Goal: Task Accomplishment & Management: Manage account settings

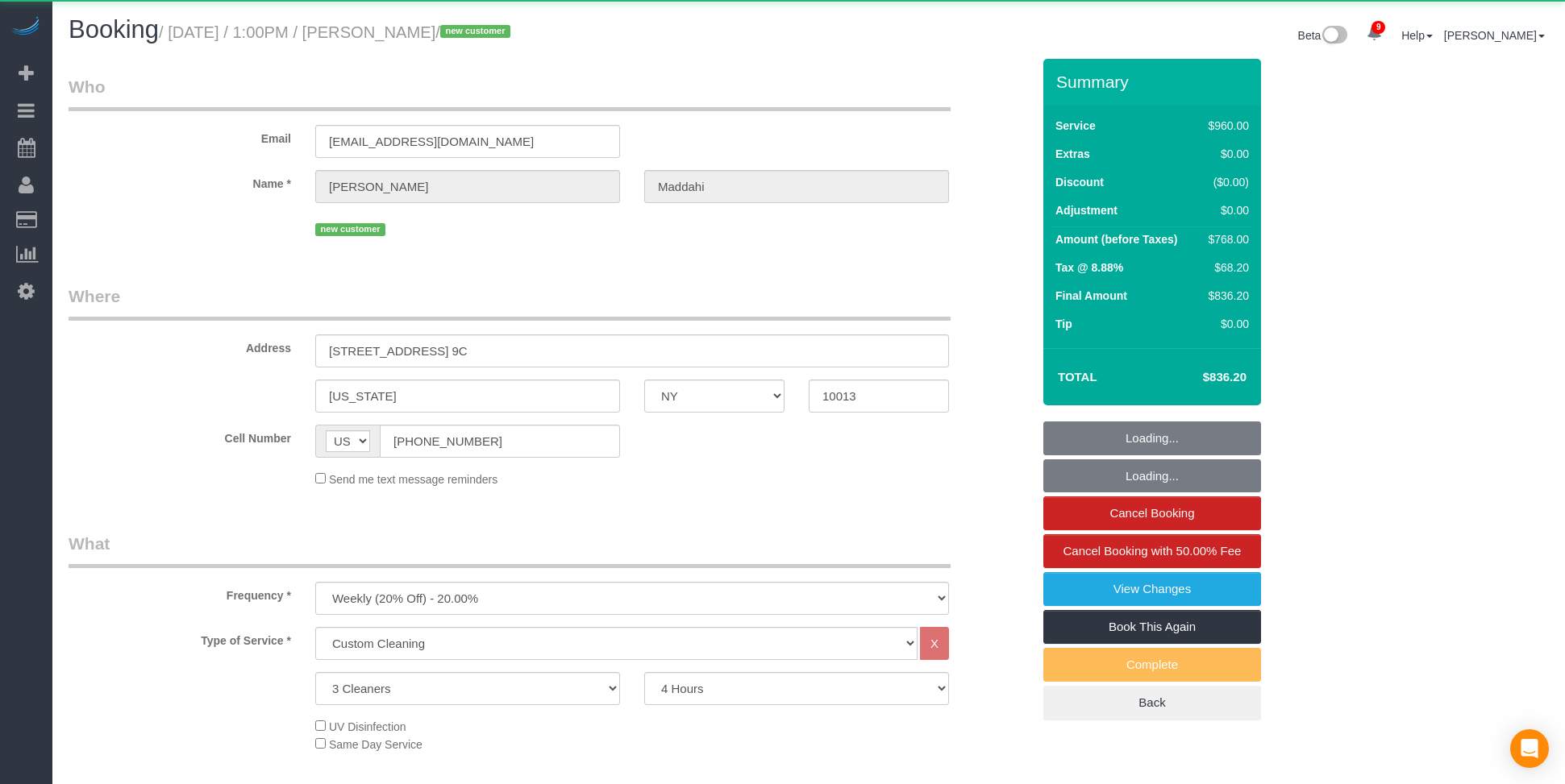
select select "NY"
select select "3"
select select "240"
select select "object:834"
select select "spot1"
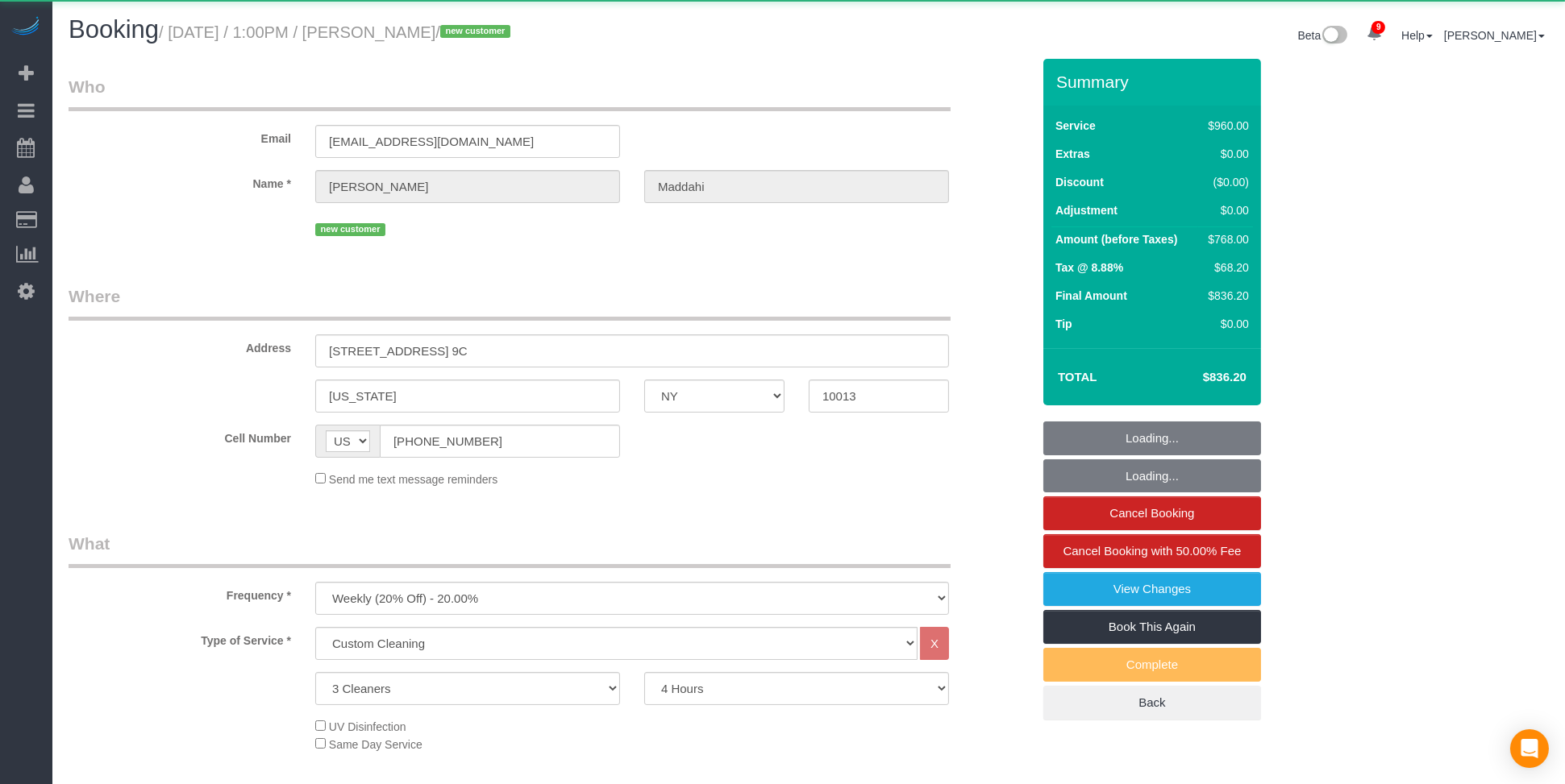
select select "number:89"
select select "number:90"
select select "number:13"
select select "number:5"
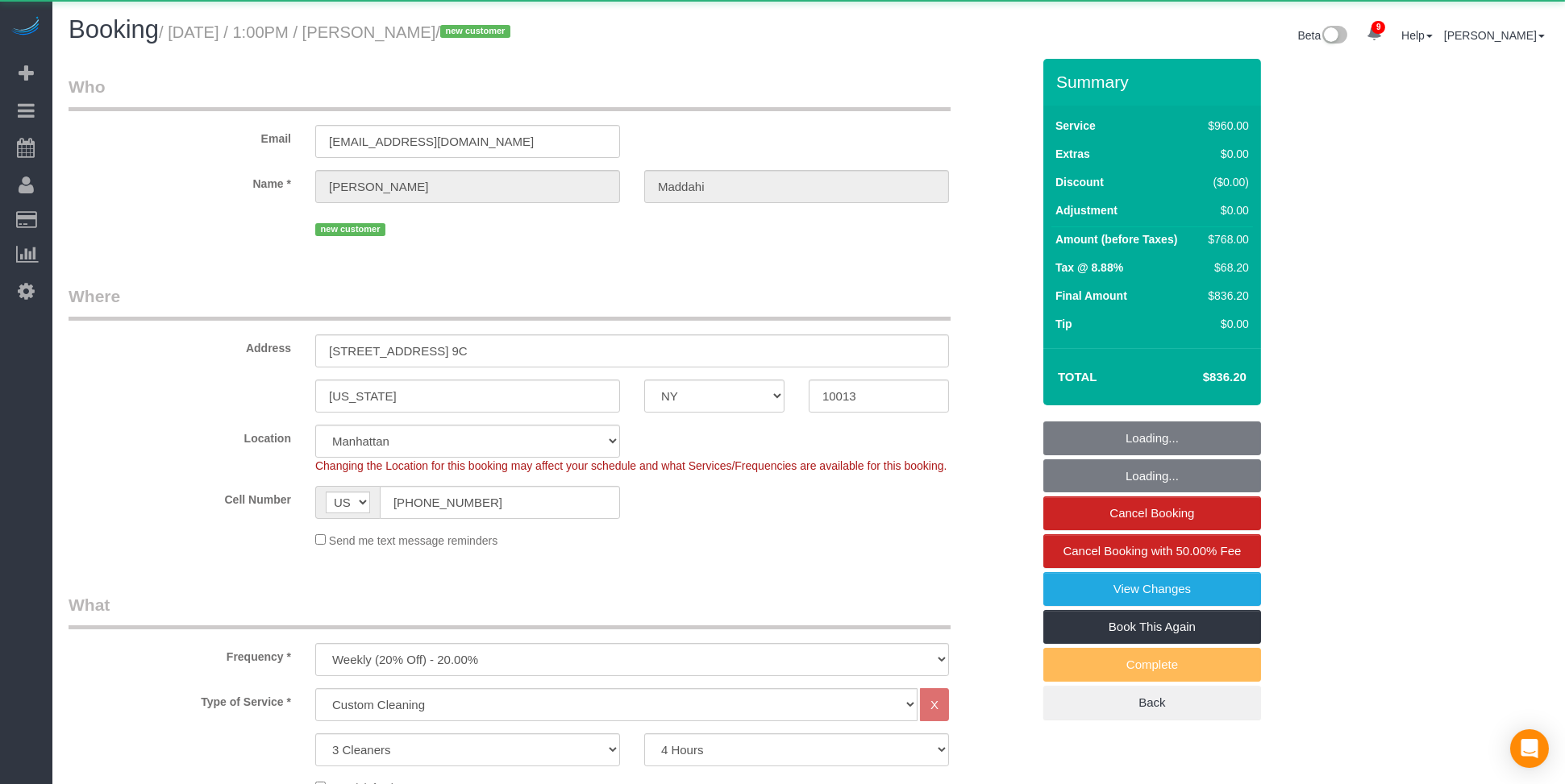
select select "string:stripe-pm_1S2zVL4VGloSiKo7eBxNEqnQ"
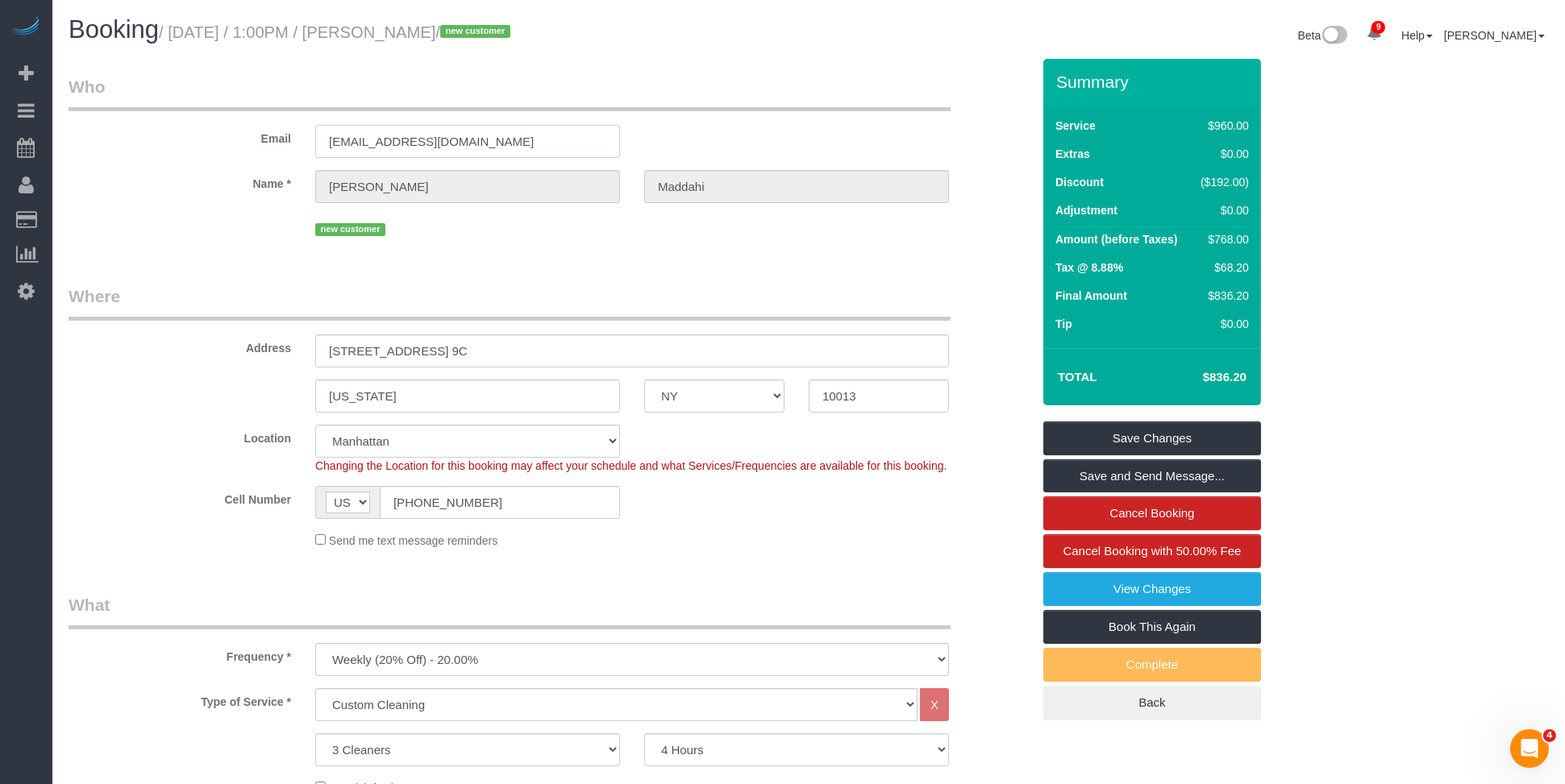
click at [493, 140] on input "coreysumpterii@gmail.com" at bounding box center [467, 140] width 304 height 33
click at [637, 44] on div "Booking / September 03, 2025 / 1:00PM / Oren Maddahi / new customer" at bounding box center [432, 33] width 752 height 35
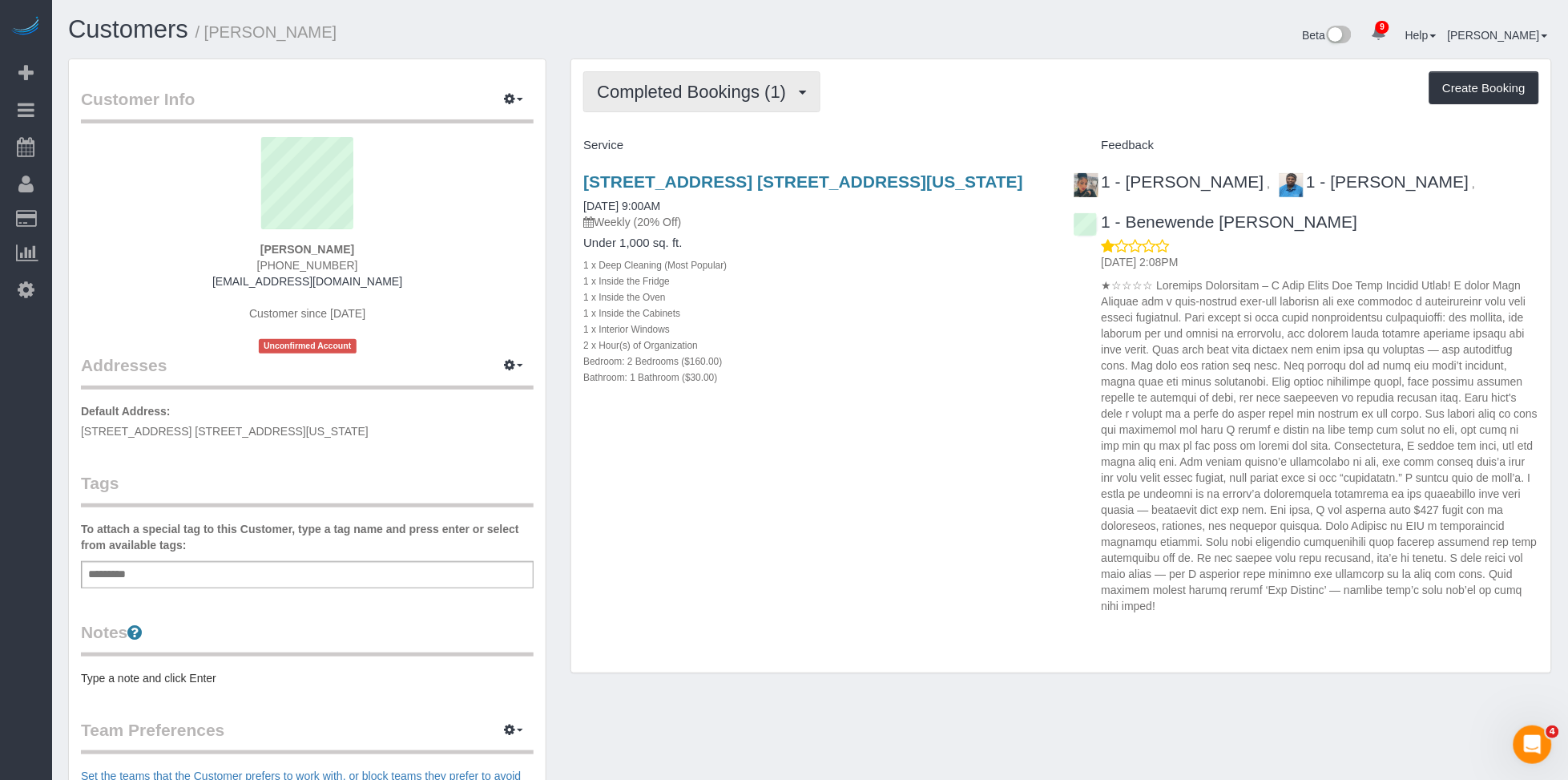
click at [705, 103] on button "Completed Bookings (1)" at bounding box center [702, 92] width 238 height 41
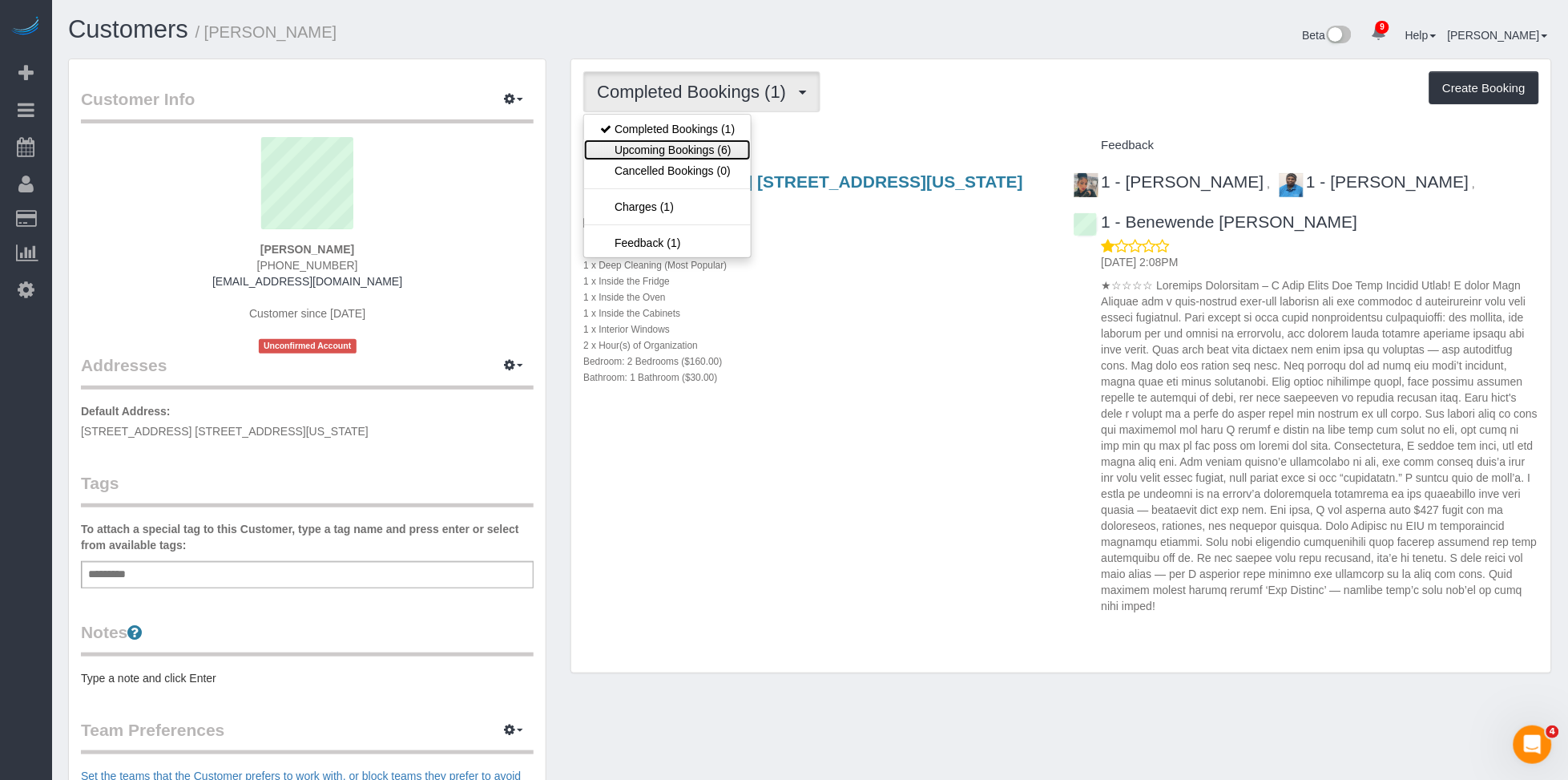
click at [706, 150] on link "Upcoming Bookings (6)" at bounding box center [668, 149] width 167 height 21
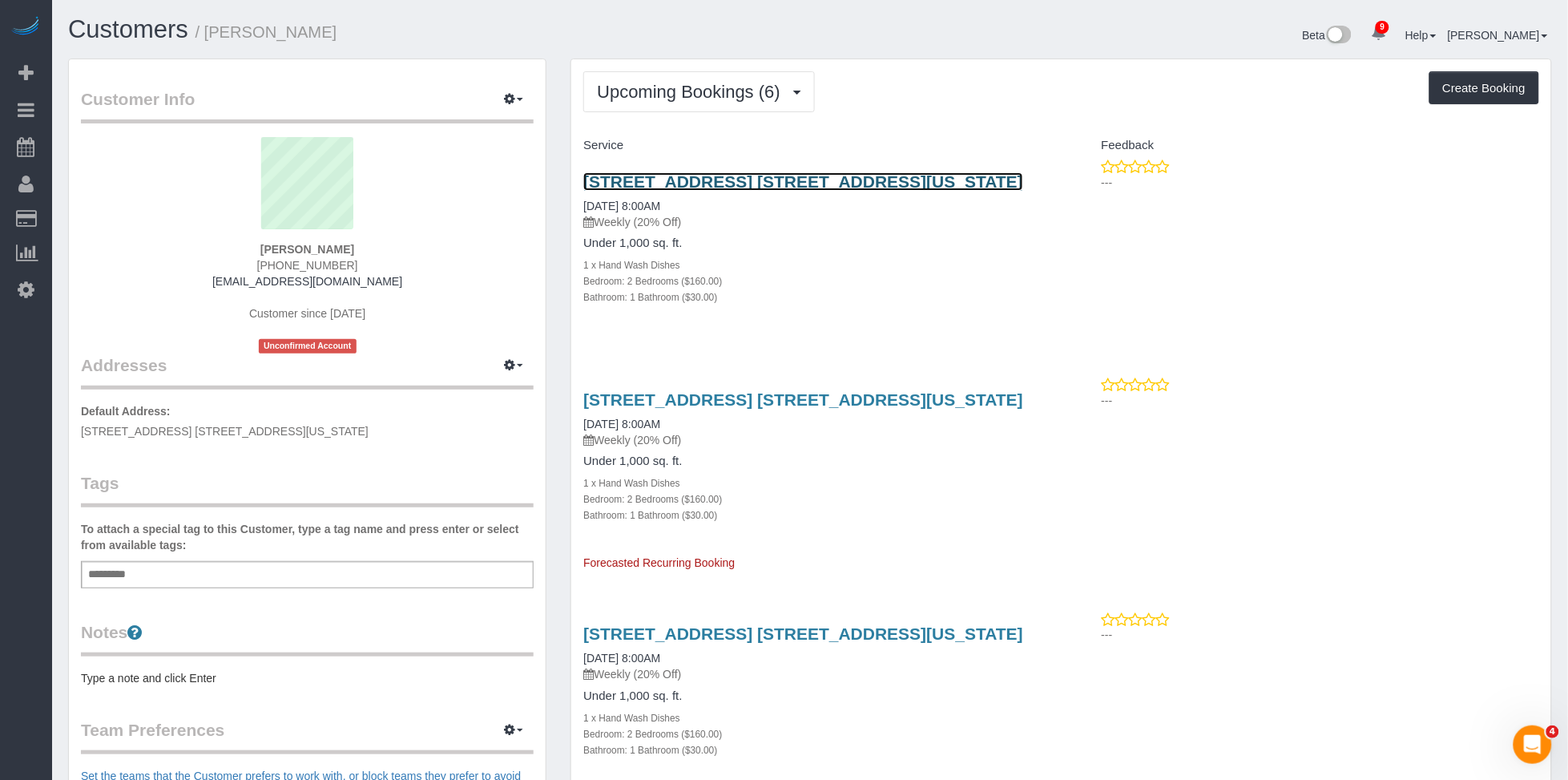
click at [730, 182] on link "[STREET_ADDRESS] [STREET_ADDRESS][US_STATE]" at bounding box center [803, 181] width 440 height 19
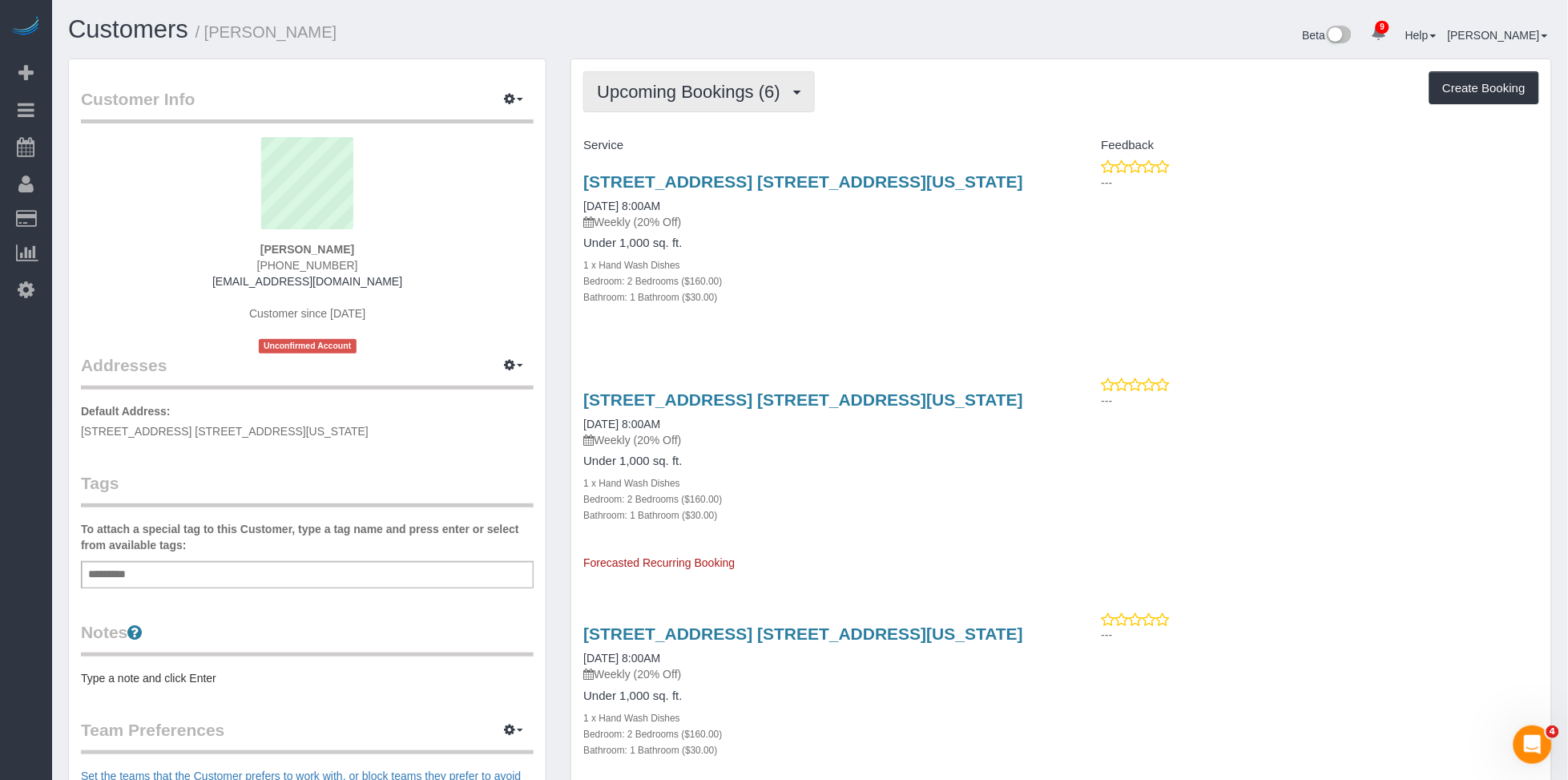
click at [730, 93] on span "Upcoming Bookings (6)" at bounding box center [692, 91] width 191 height 20
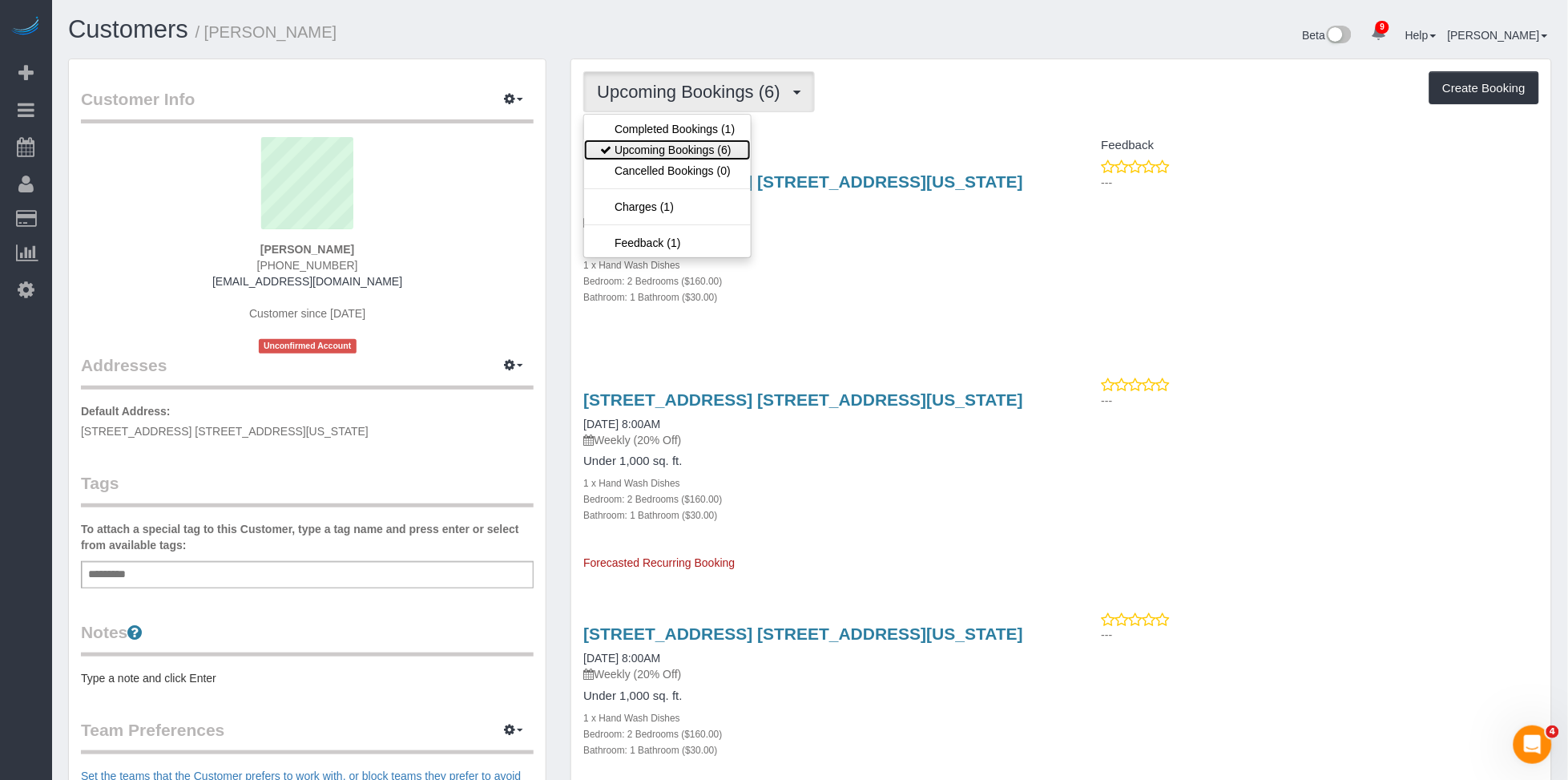
click at [727, 158] on link "Upcoming Bookings (6)" at bounding box center [668, 149] width 167 height 21
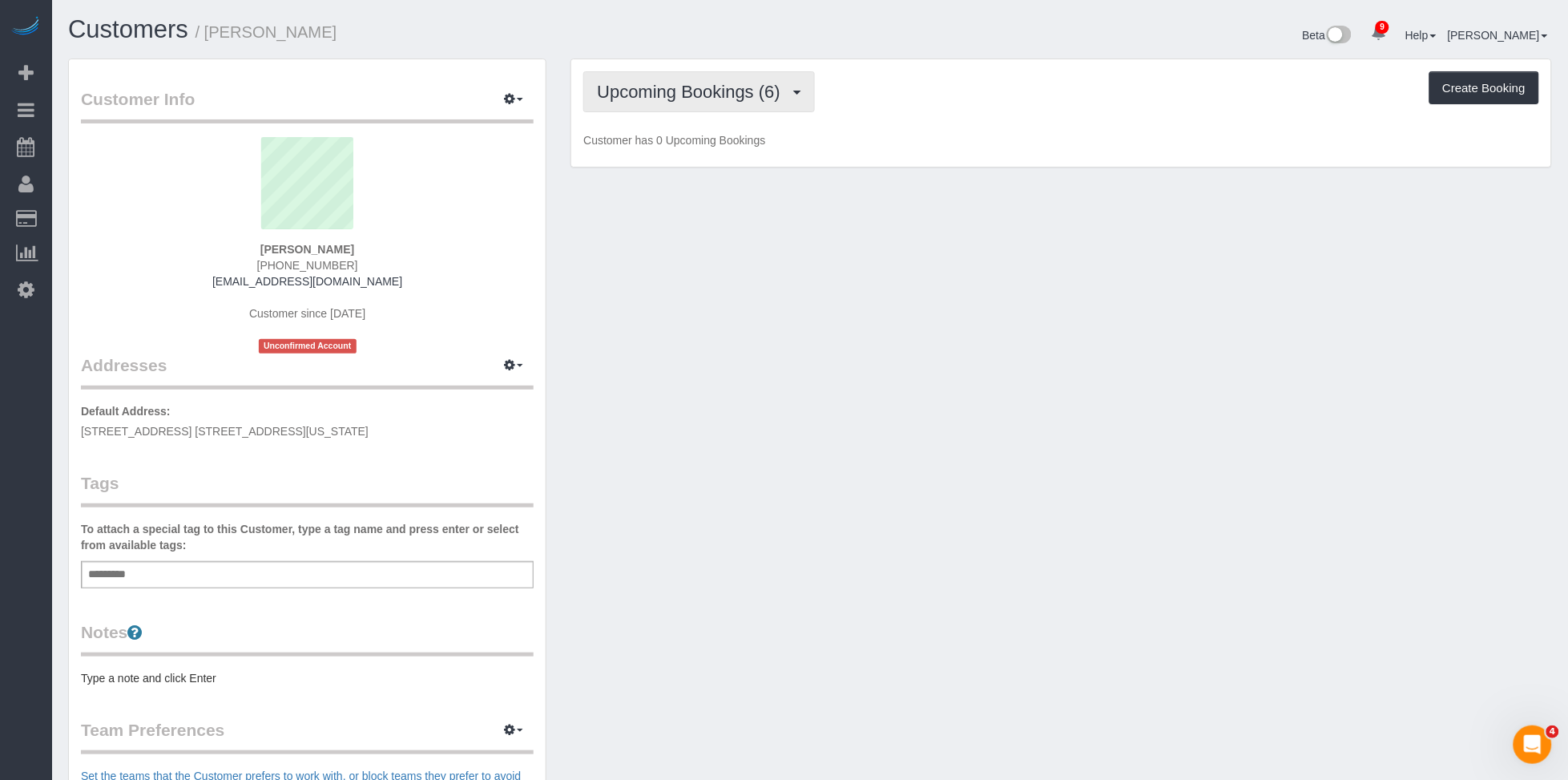
click at [726, 99] on span "Upcoming Bookings (6)" at bounding box center [692, 91] width 191 height 20
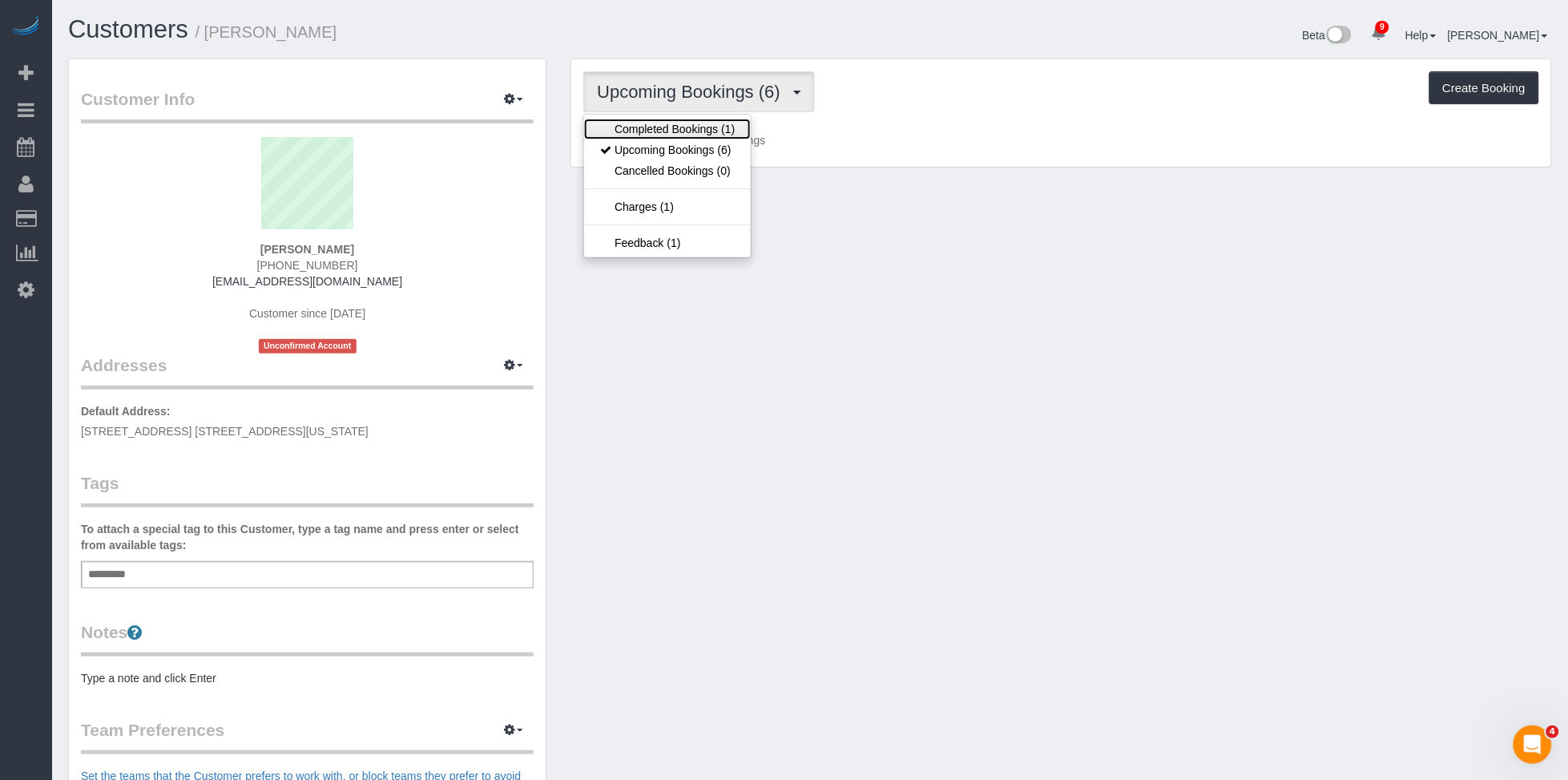
click at [722, 131] on link "Completed Bookings (1)" at bounding box center [668, 129] width 167 height 21
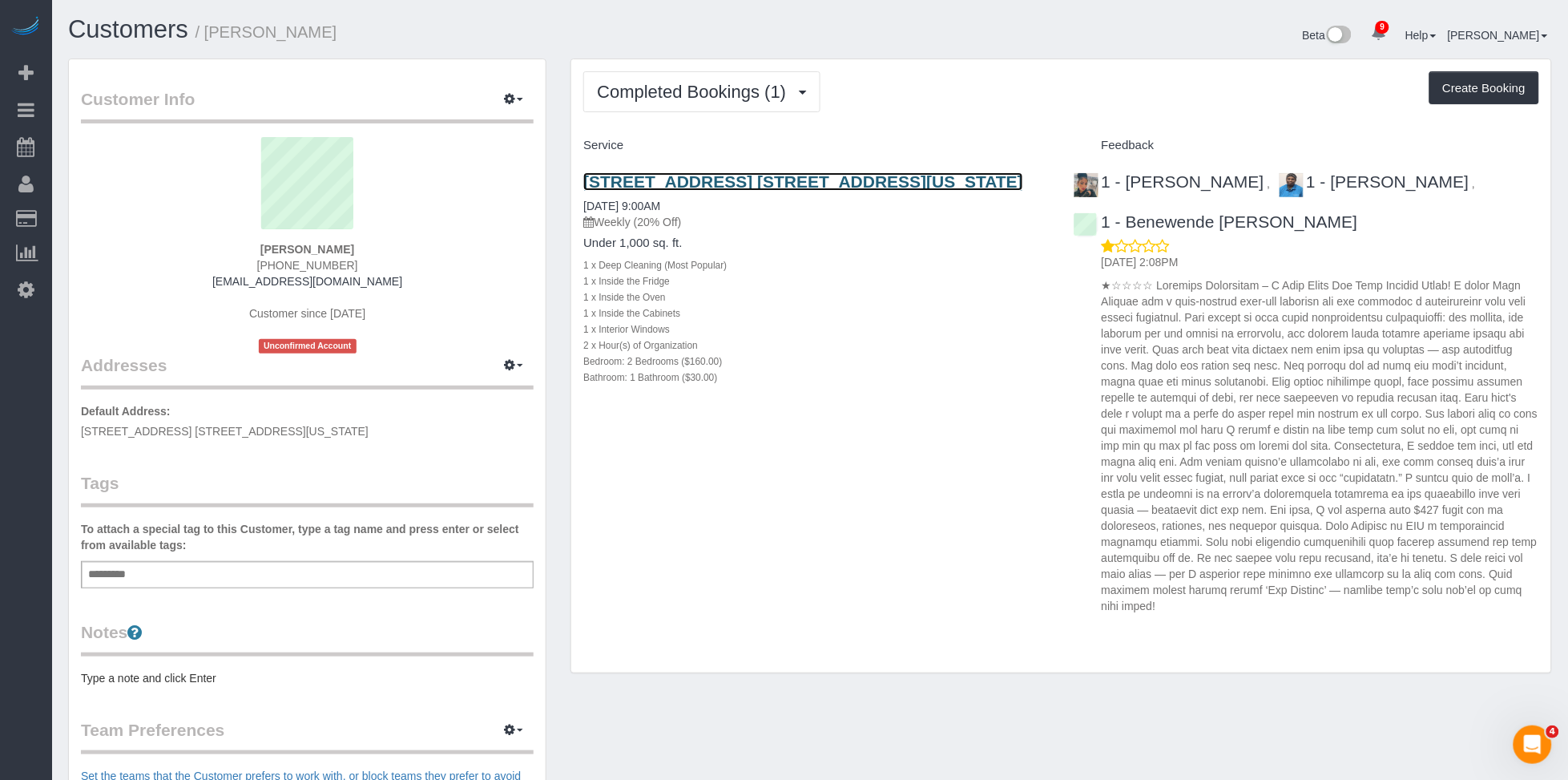
click at [732, 182] on link "[STREET_ADDRESS] [STREET_ADDRESS][US_STATE]" at bounding box center [803, 181] width 440 height 19
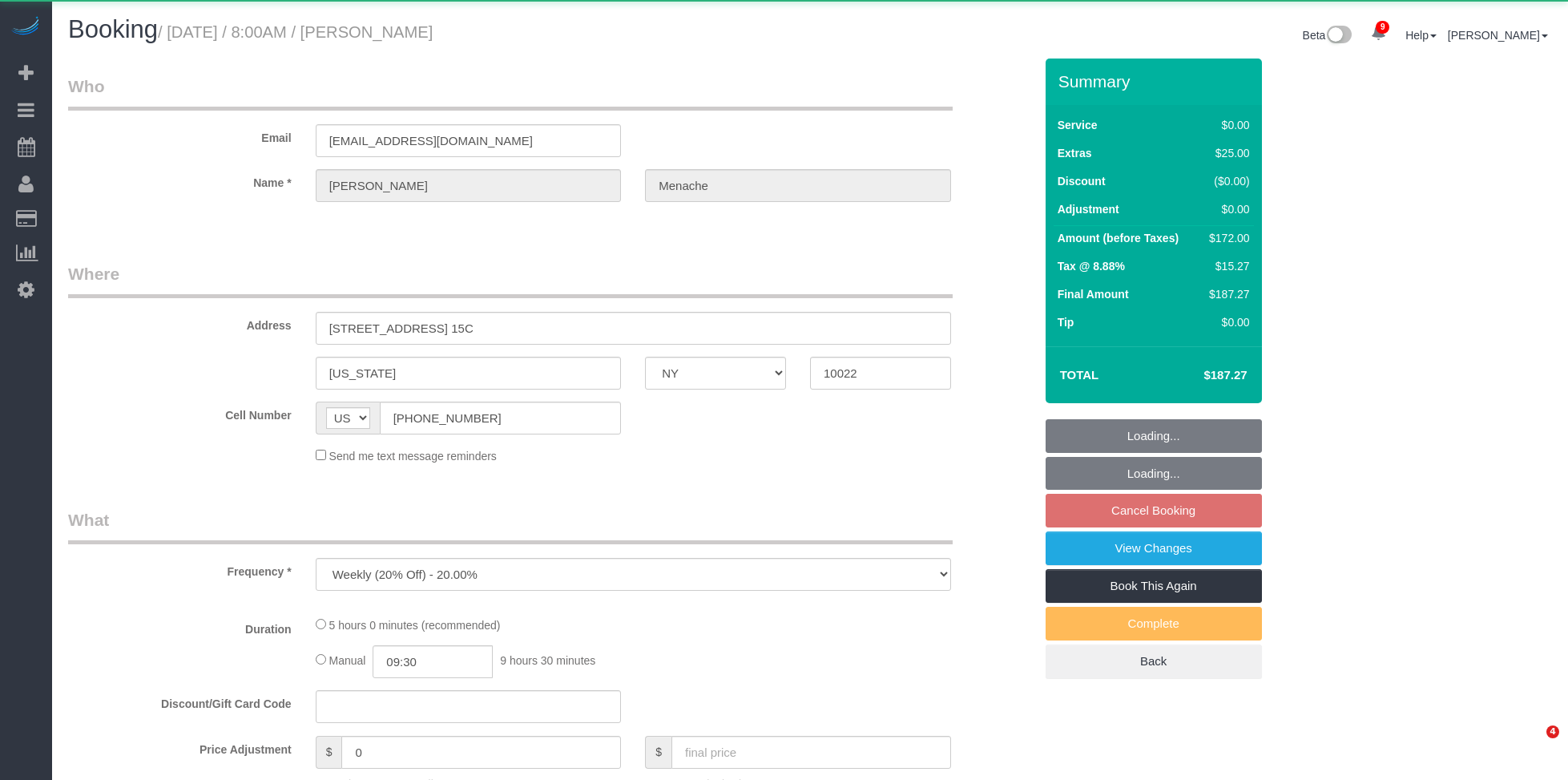
select select "NY"
select select "object:942"
select select "2"
select select "spot1"
select select "number:56"
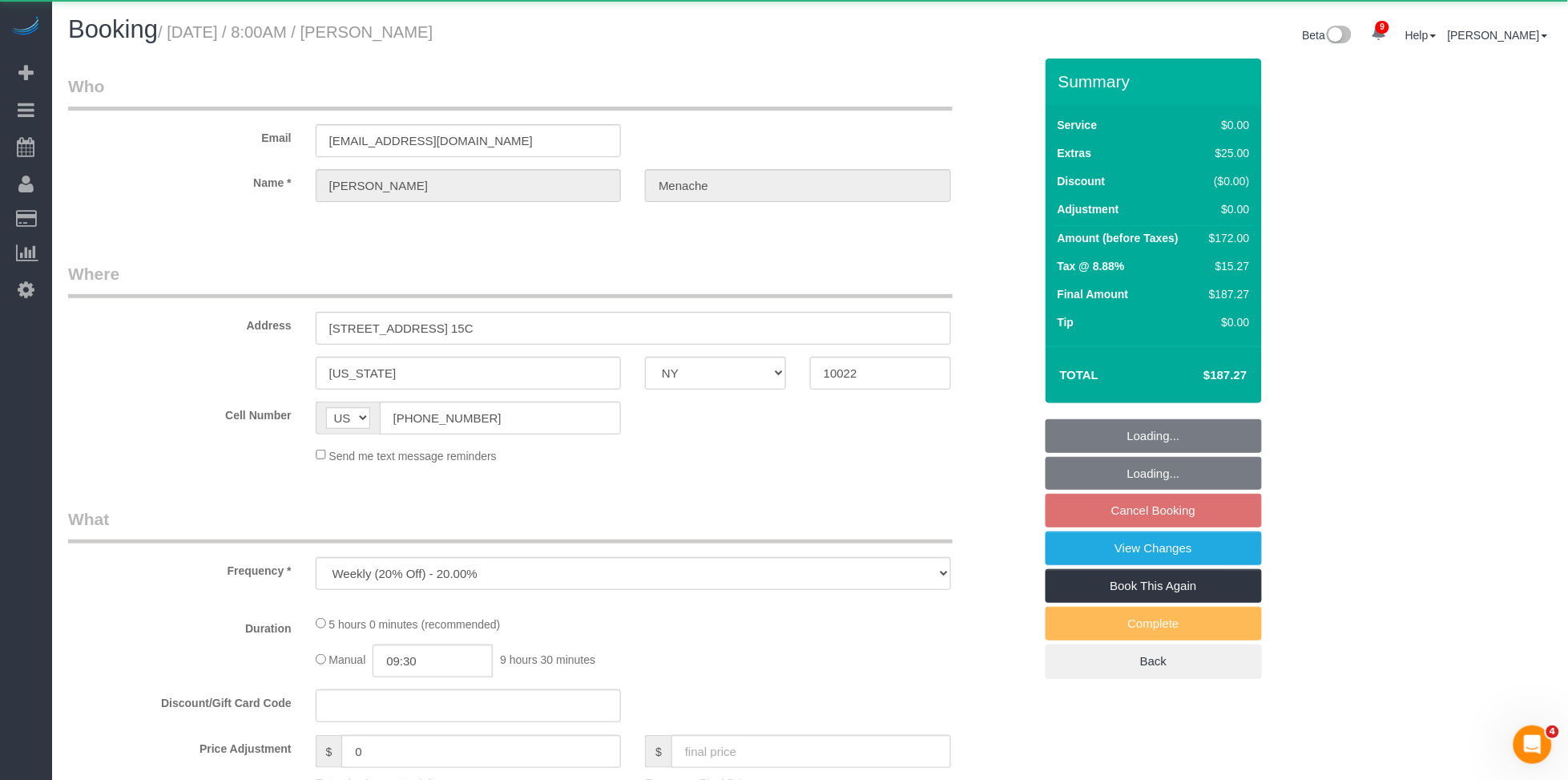
select select "number:70"
select select "number:15"
select select "number:5"
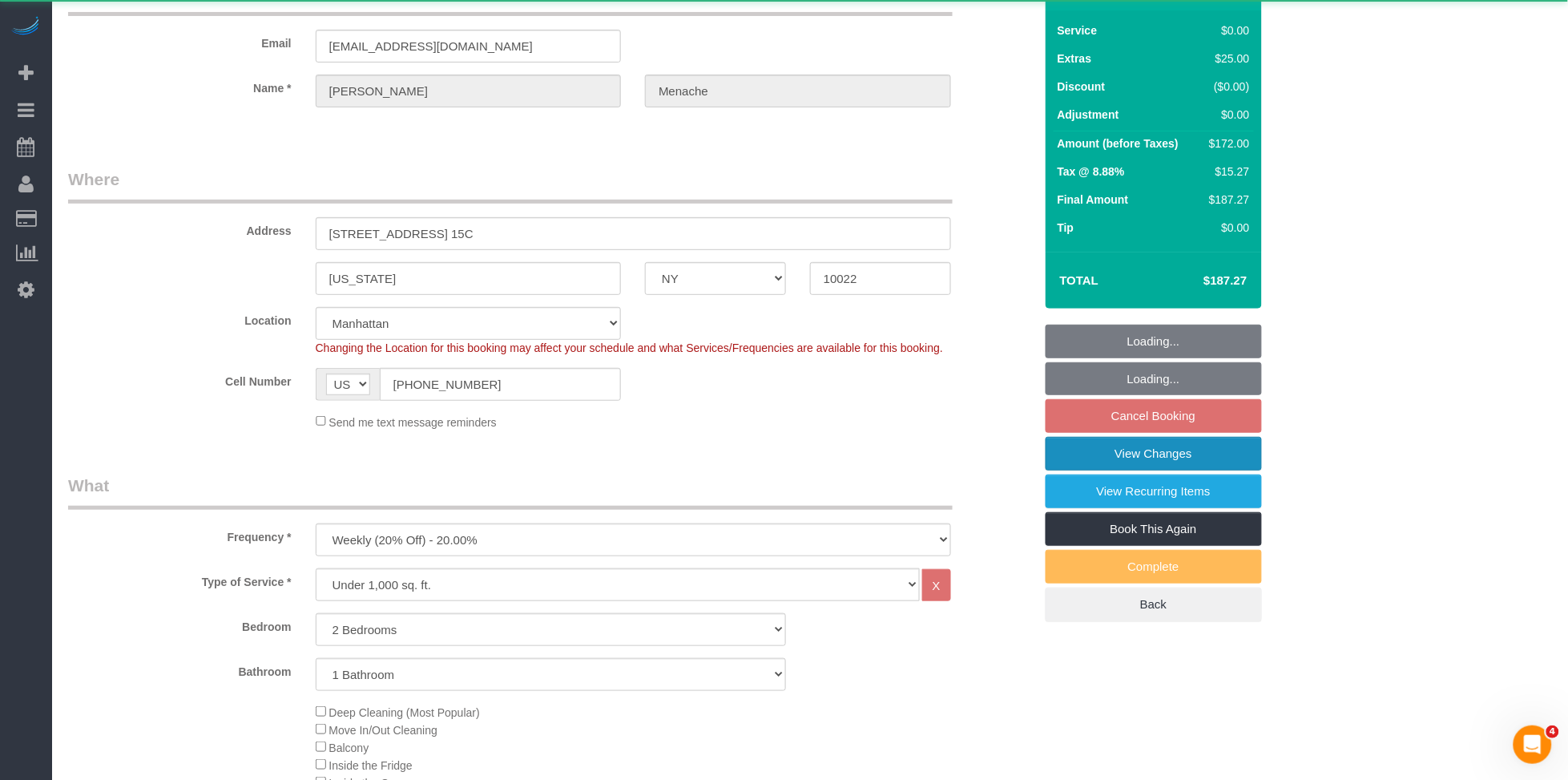
scroll to position [133, 0]
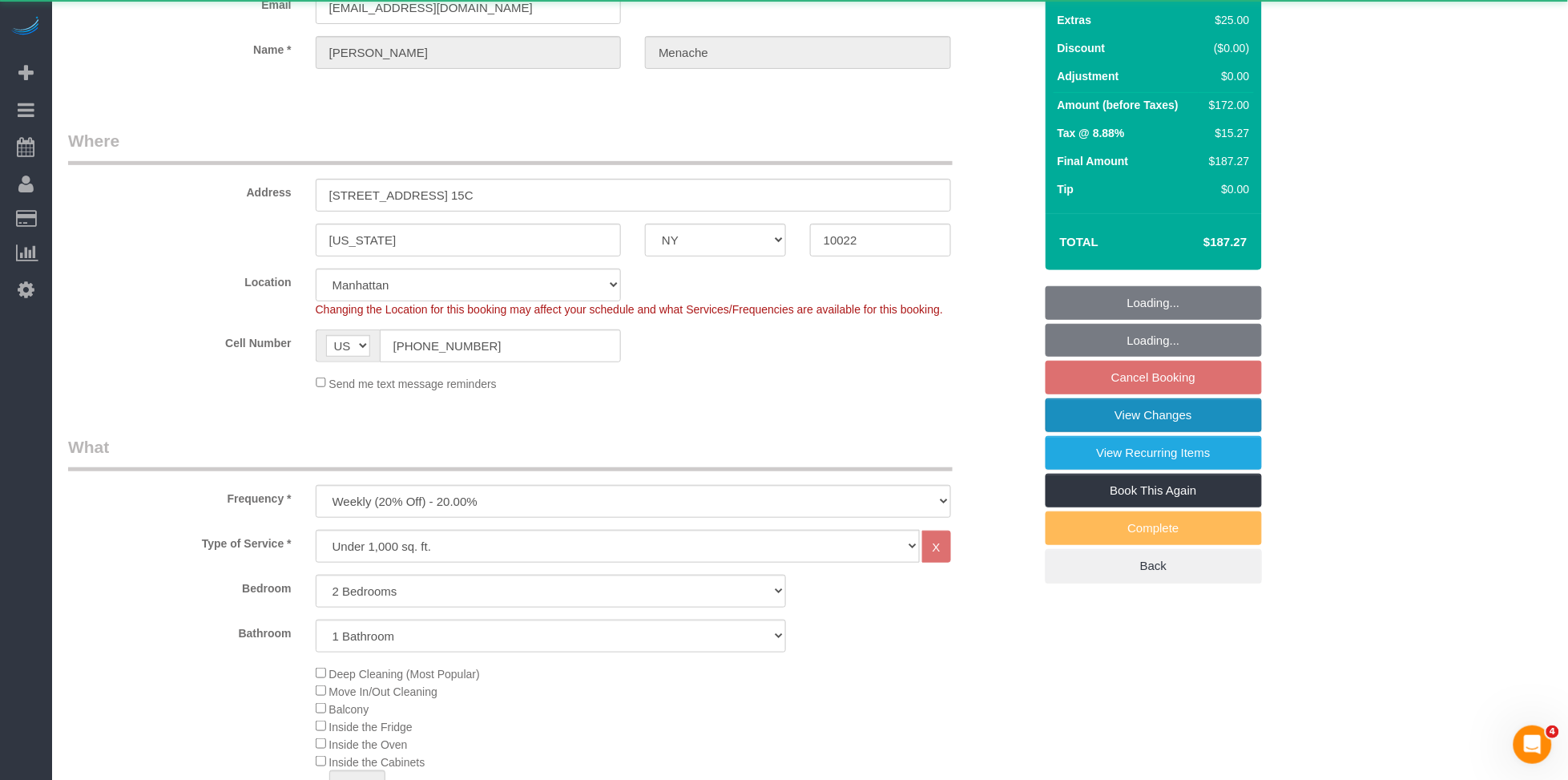
select select "string:stripe-pm_1S14GQ4VGloSiKo7FtdT7e7N"
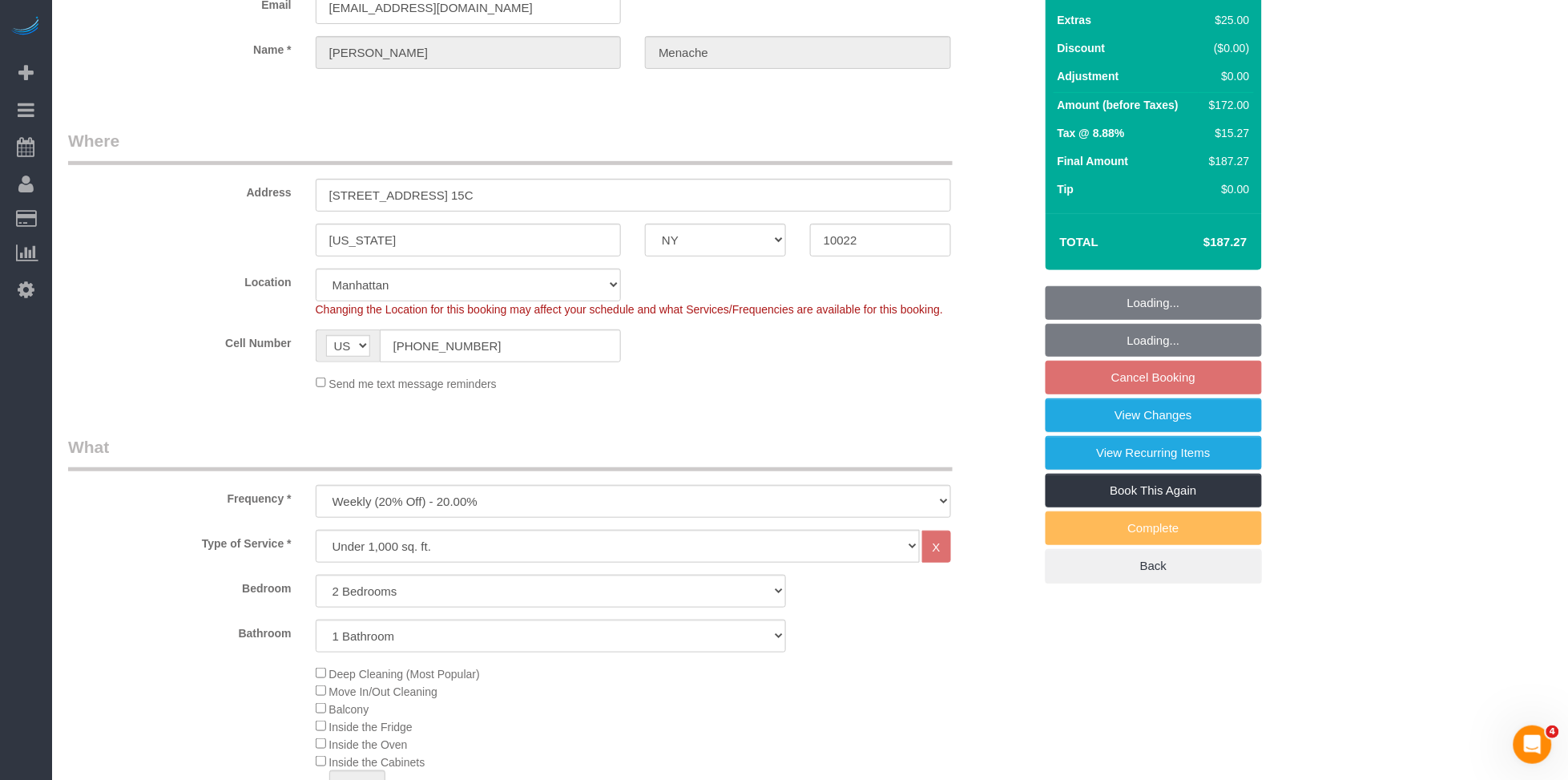
click at [1198, 368] on fieldset "Loading... Loading... Cancel Booking View Changes View Recurring Items Book Thi…" at bounding box center [1154, 434] width 216 height 298
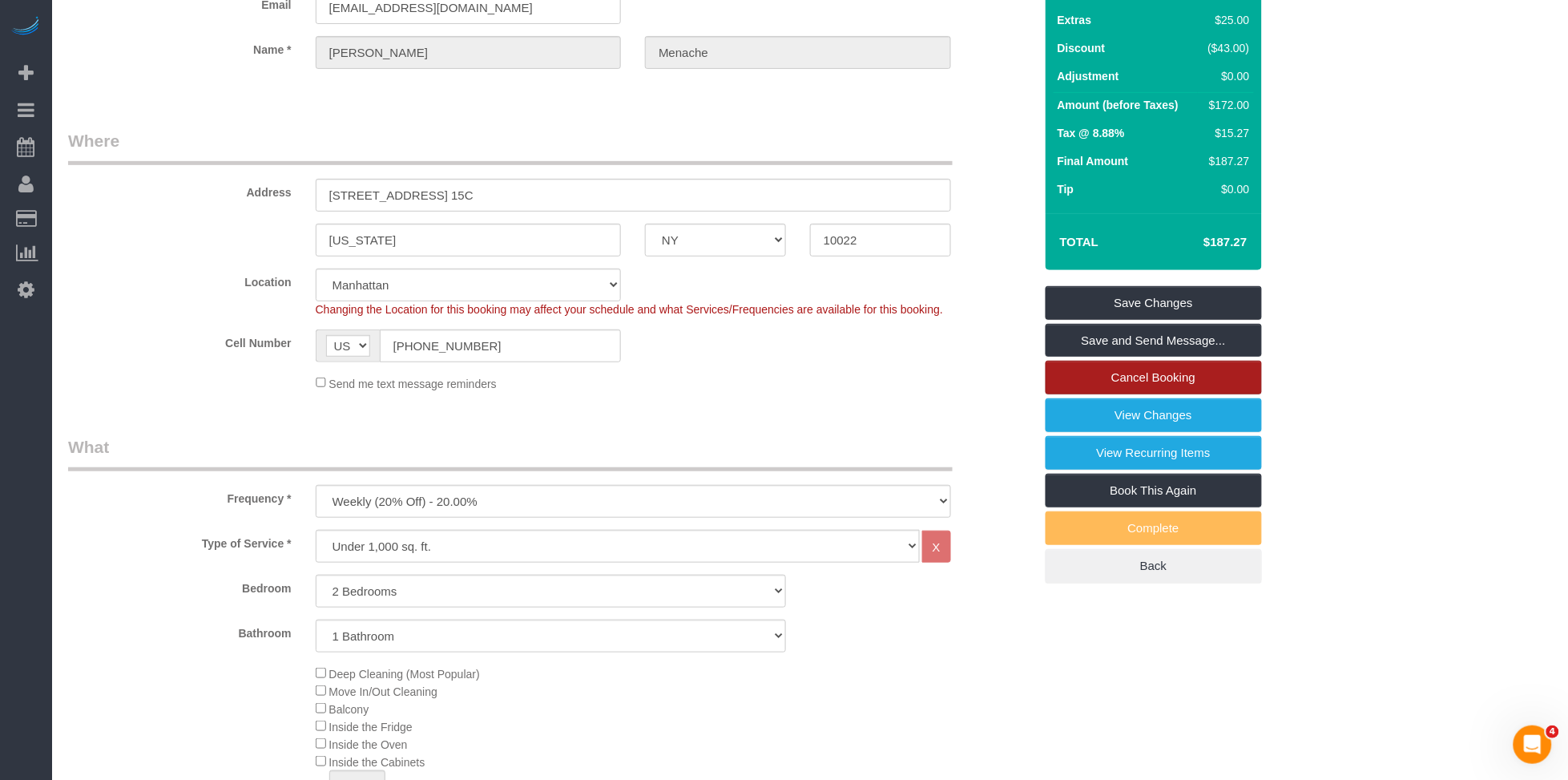
click at [1179, 384] on link "Cancel Booking" at bounding box center [1154, 377] width 216 height 33
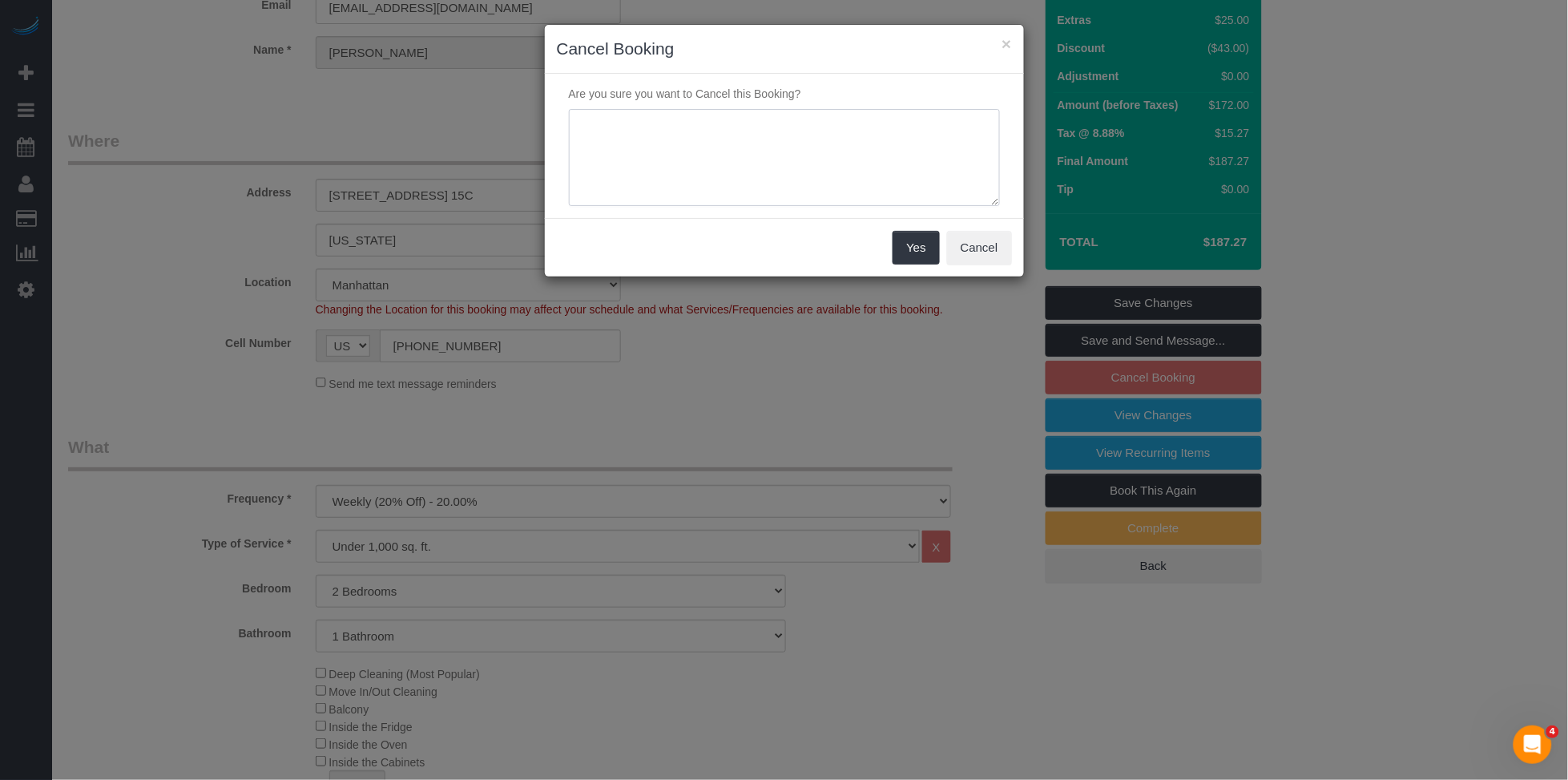
click at [912, 169] on textarea at bounding box center [784, 158] width 431 height 98
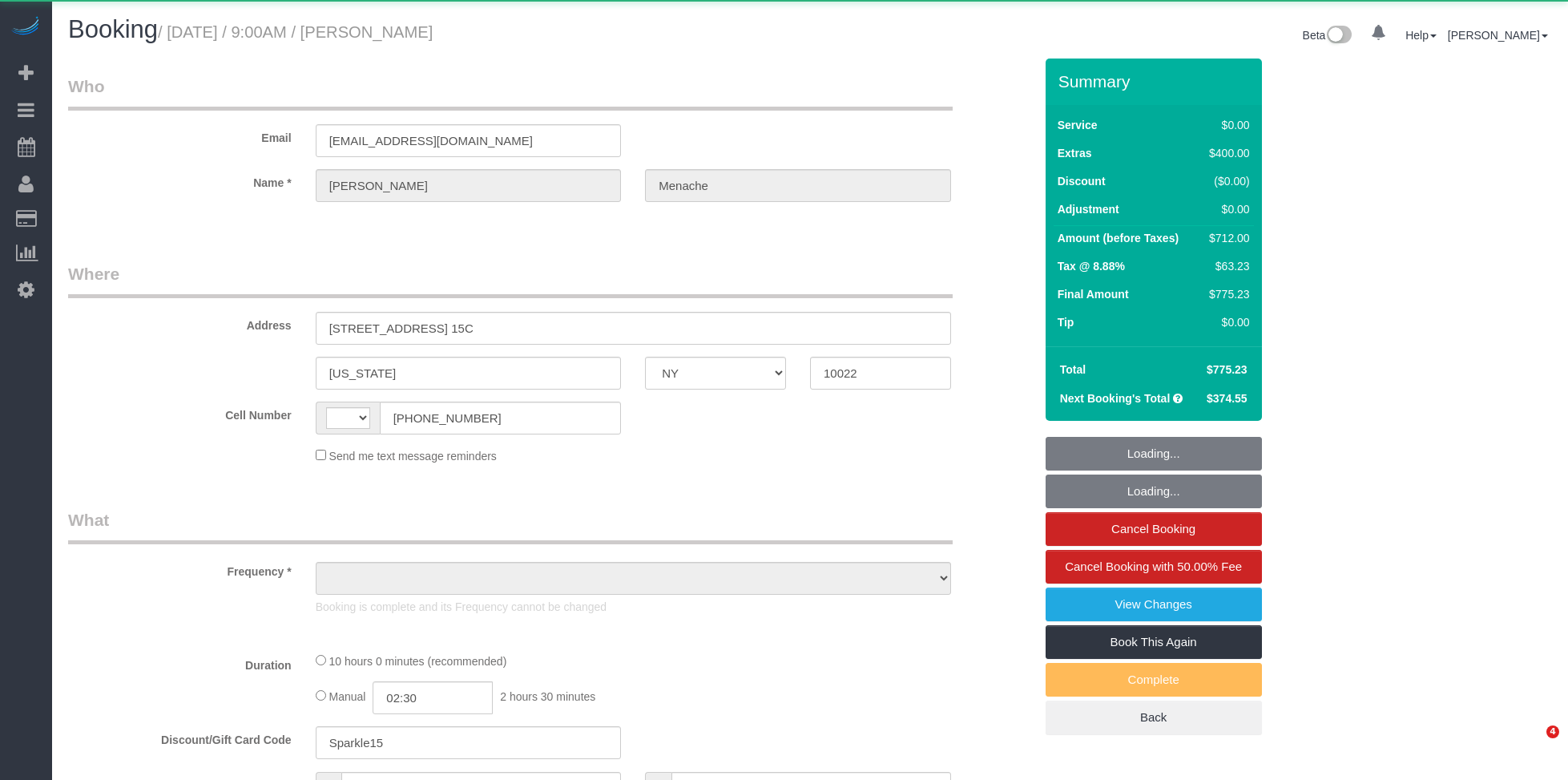
select select "NY"
select select "string:[GEOGRAPHIC_DATA]"
select select "object:823"
select select "number:56"
select select "number:70"
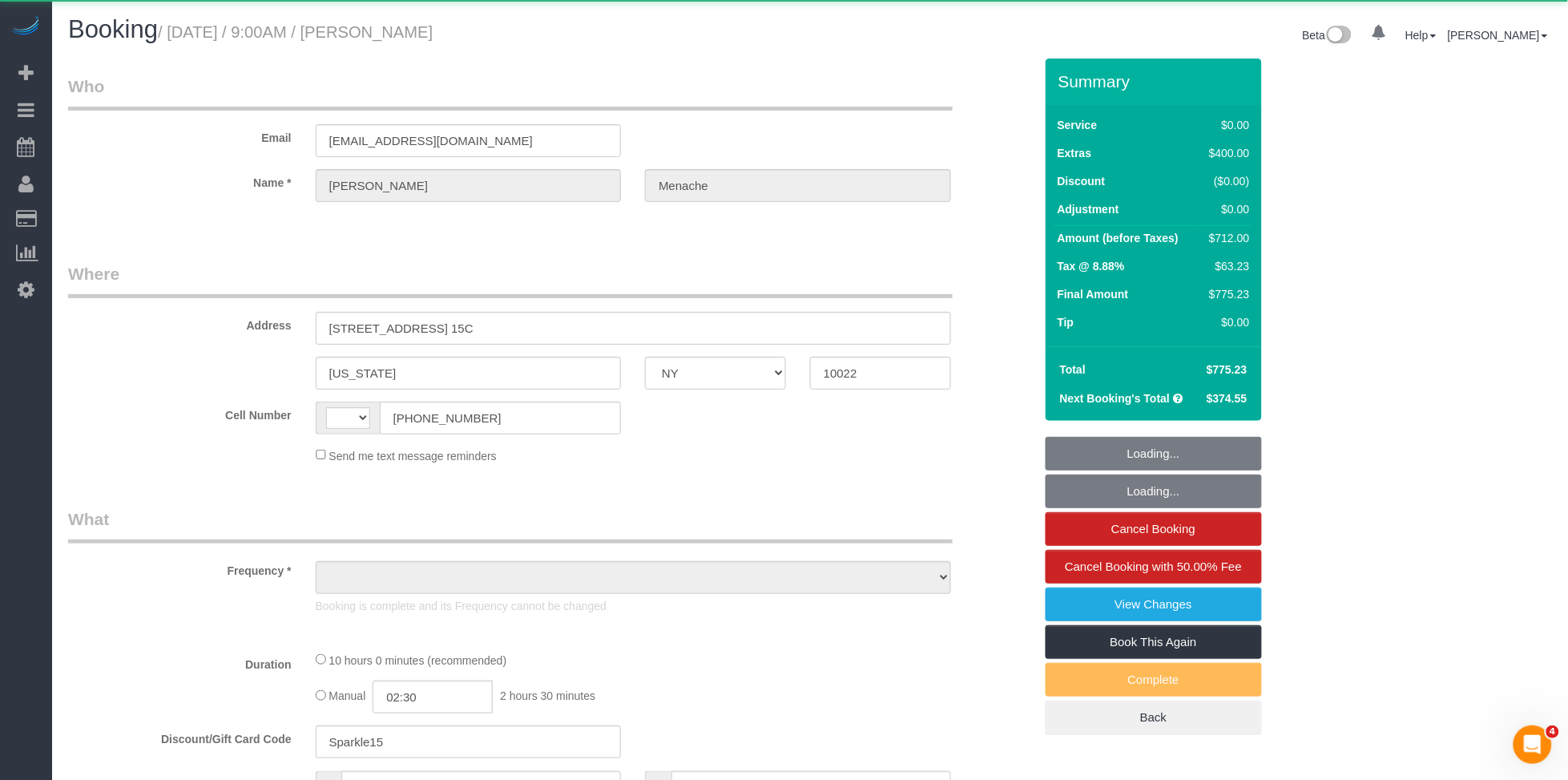
select select "number:15"
select select "number:5"
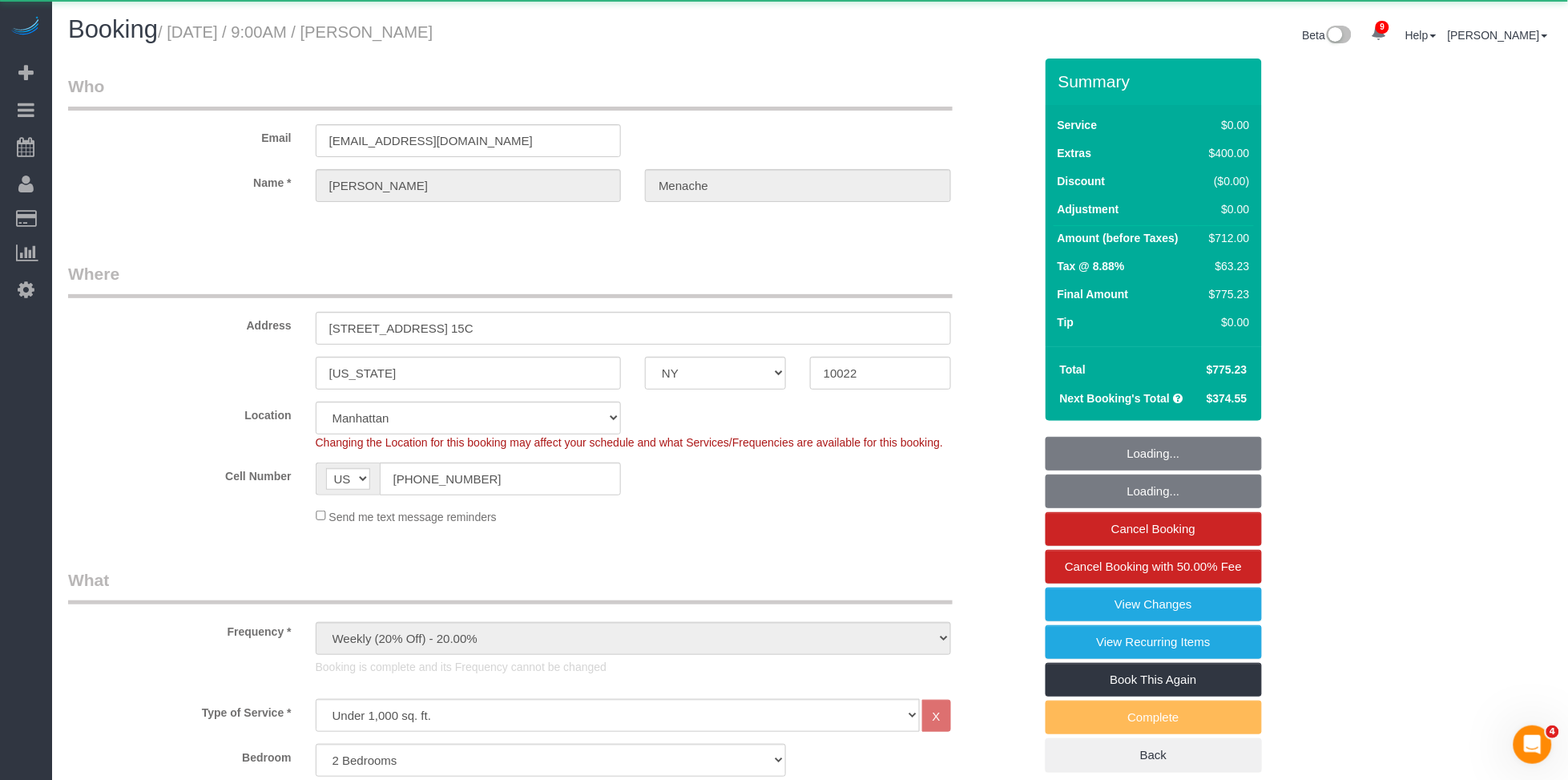
select select "string:stripe-pm_1S14GQ4VGloSiKo7FtdT7e7N"
select select "spot1"
select select "2"
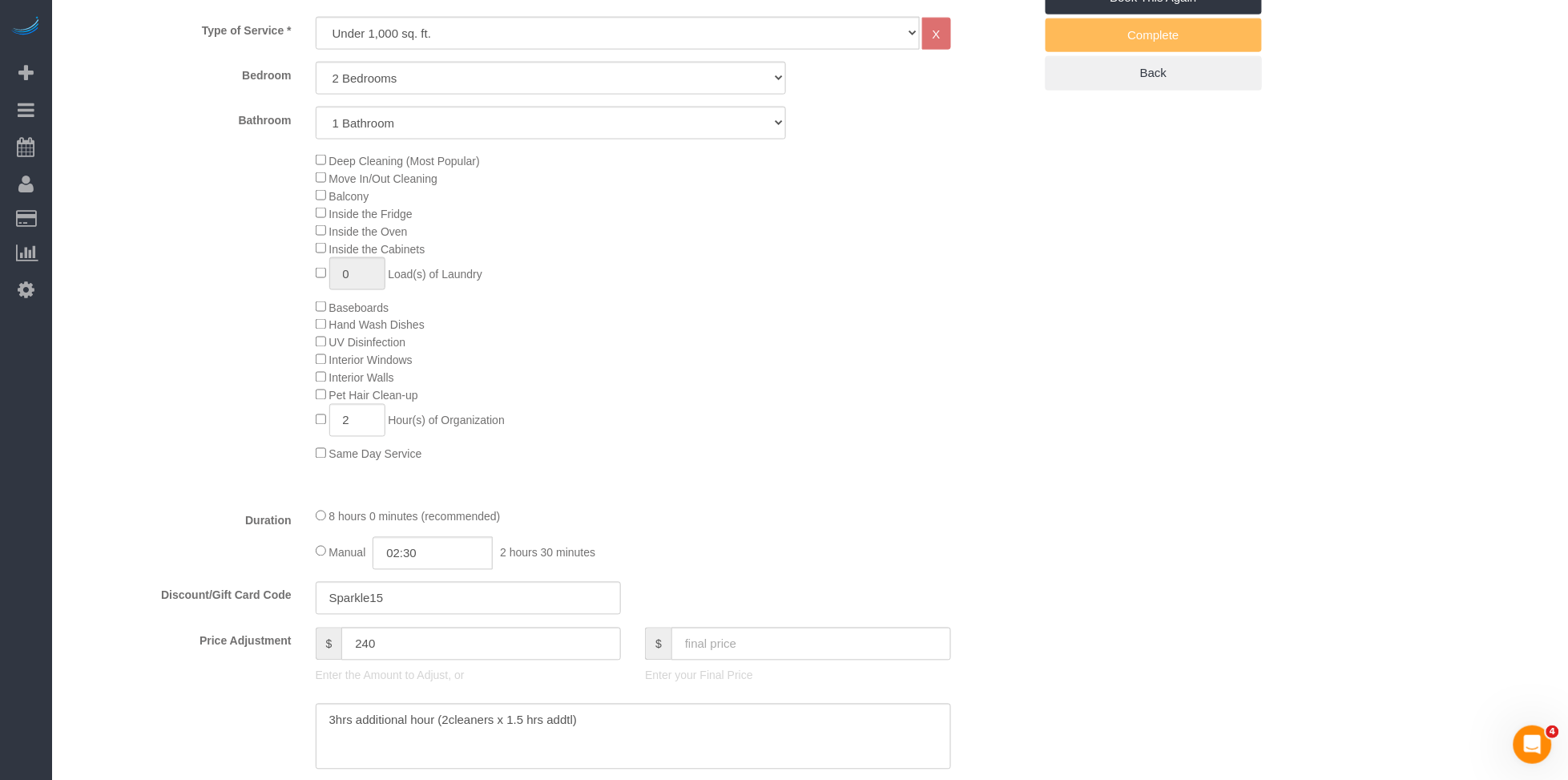
scroll to position [862, 0]
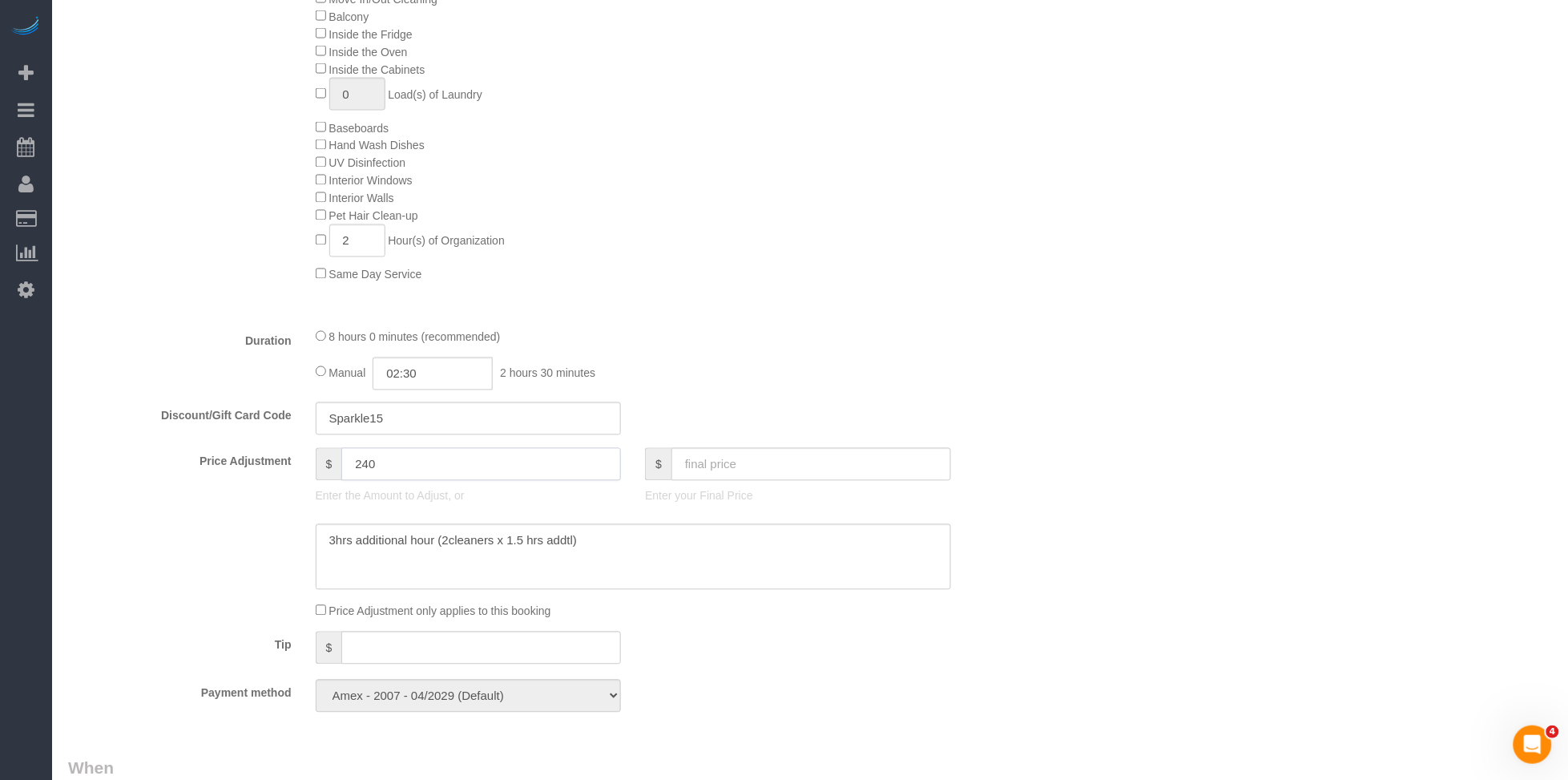
drag, startPoint x: 392, startPoint y: 474, endPoint x: 304, endPoint y: 462, distance: 88.8
click at [304, 462] on div "$ 240 Enter the Amount to Adjust, or" at bounding box center [468, 479] width 330 height 64
type input "-712"
click at [779, 362] on div "8 hours 0 minutes (recommended) Manual 02:30 2 hours 30 minutes" at bounding box center [633, 360] width 660 height 63
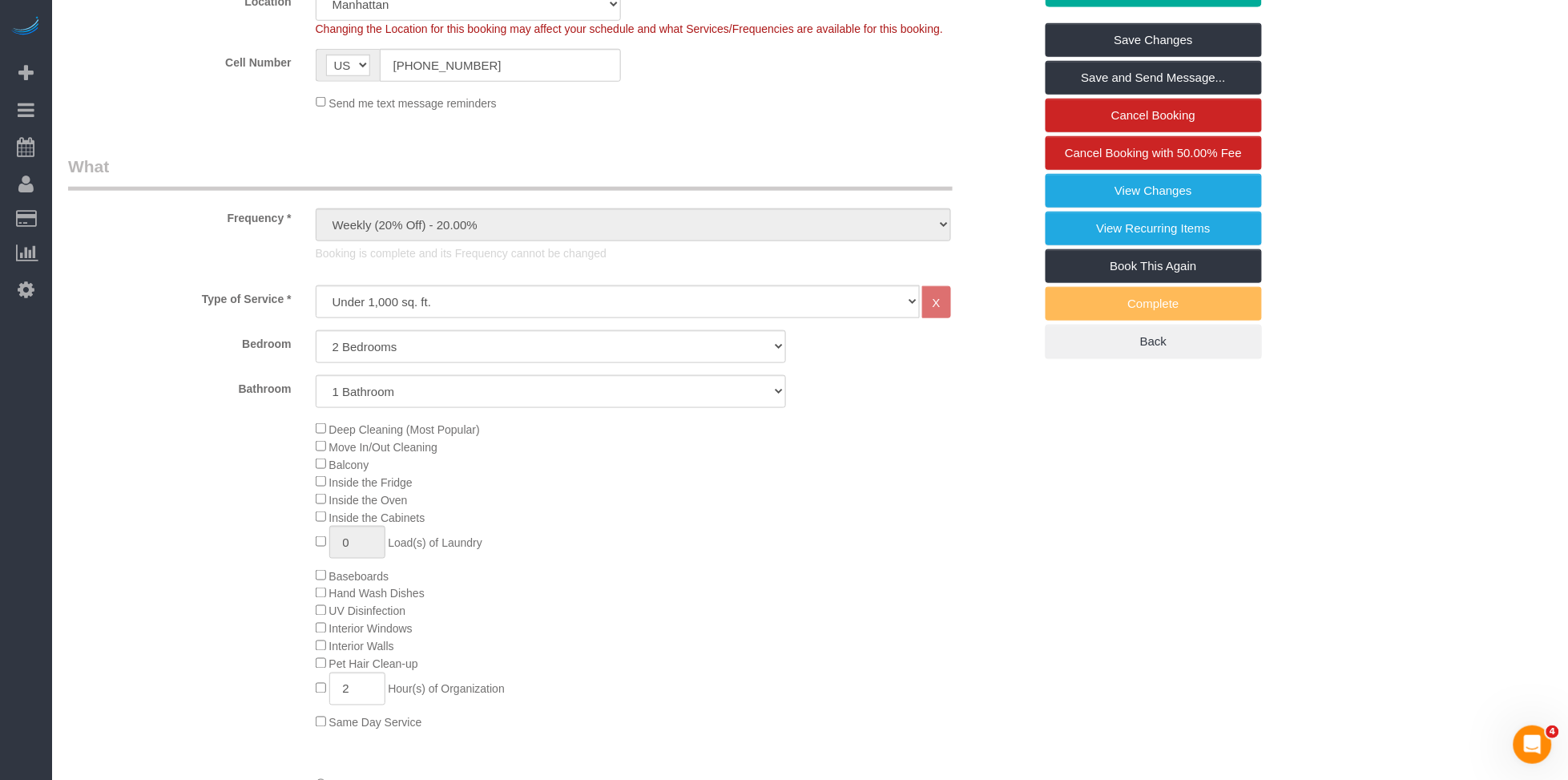
scroll to position [0, 0]
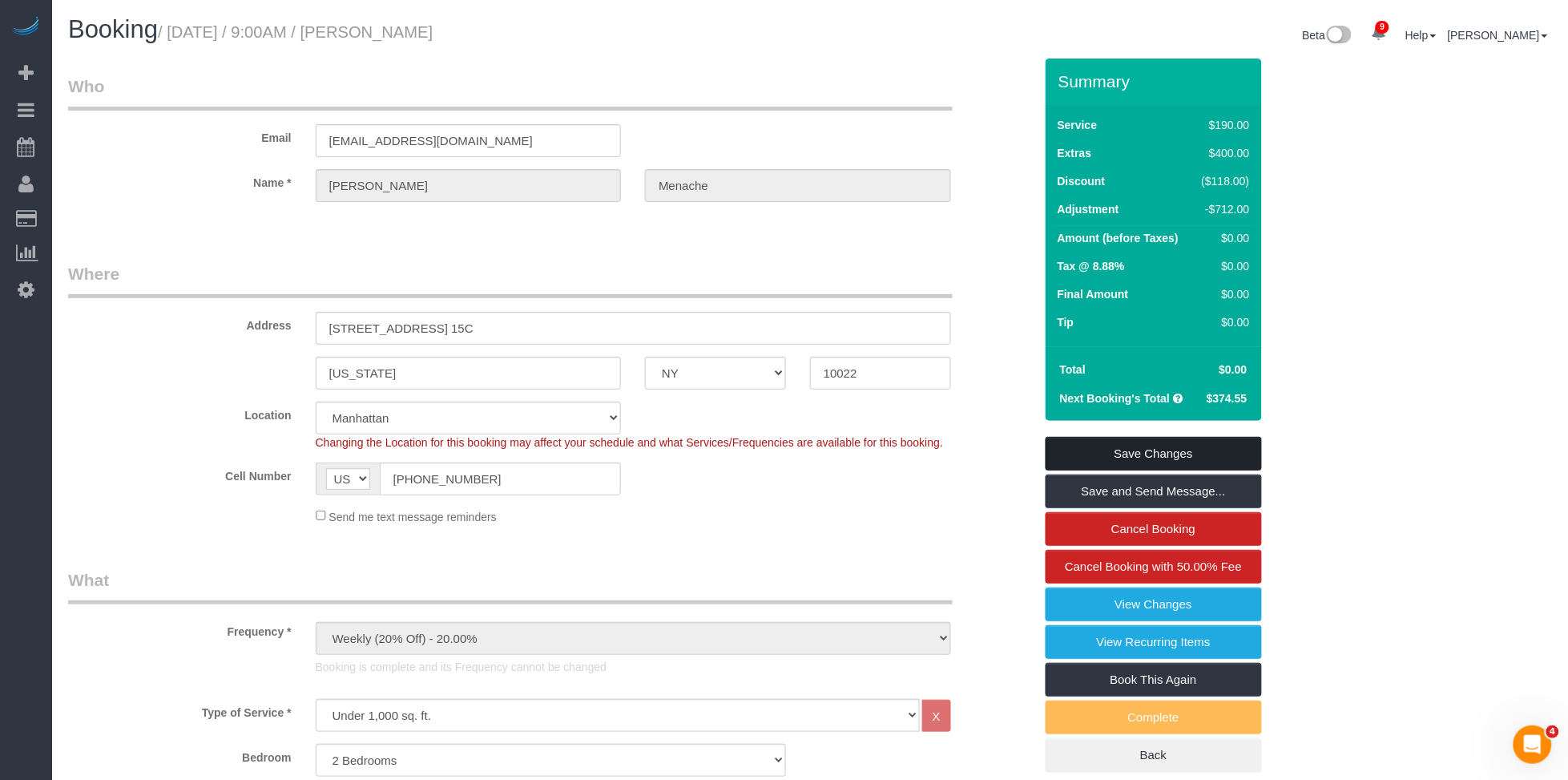
click at [1172, 464] on link "Save Changes" at bounding box center [1154, 454] width 216 height 33
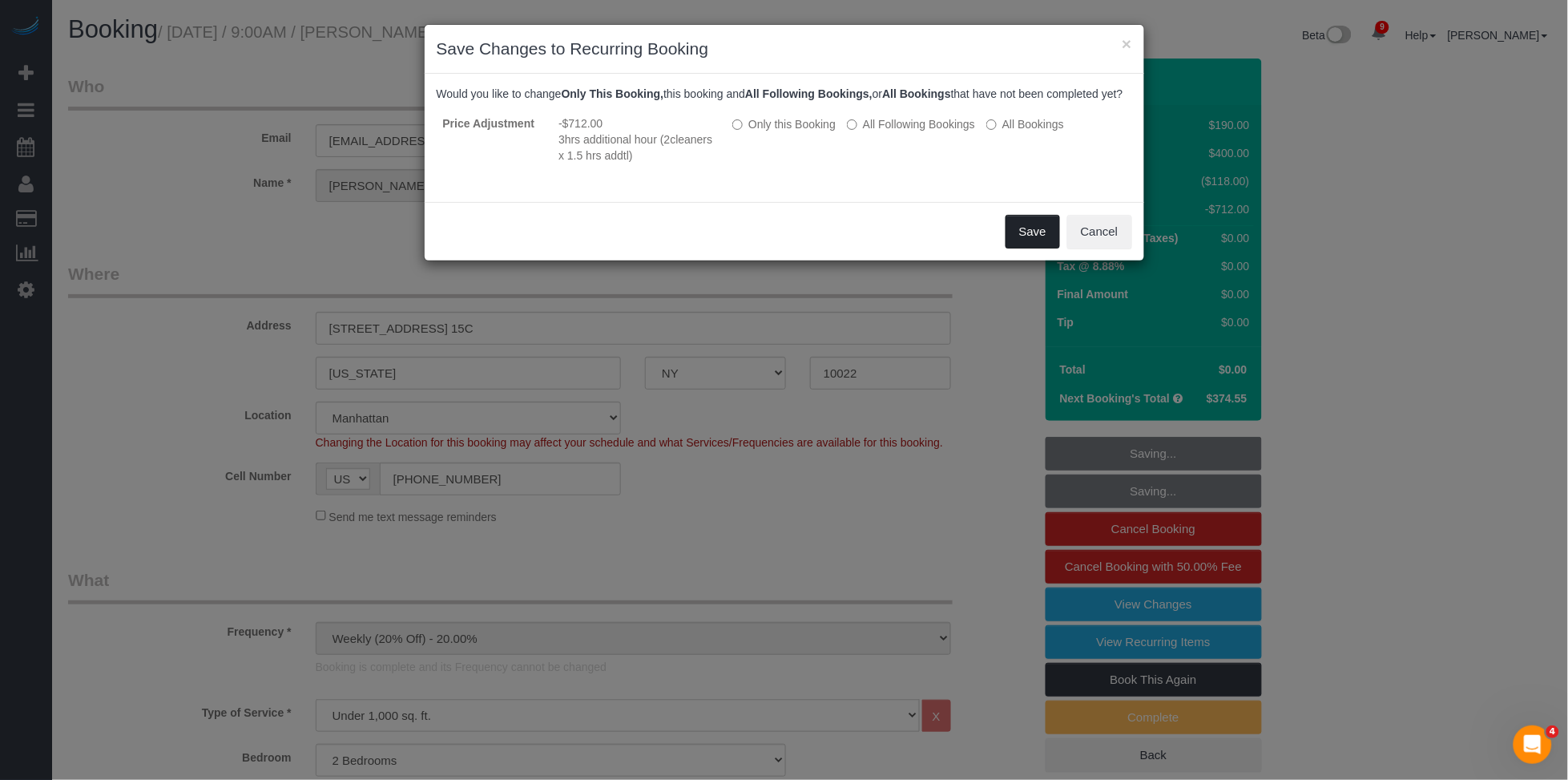
click at [1035, 249] on button "Save" at bounding box center [1032, 232] width 54 height 33
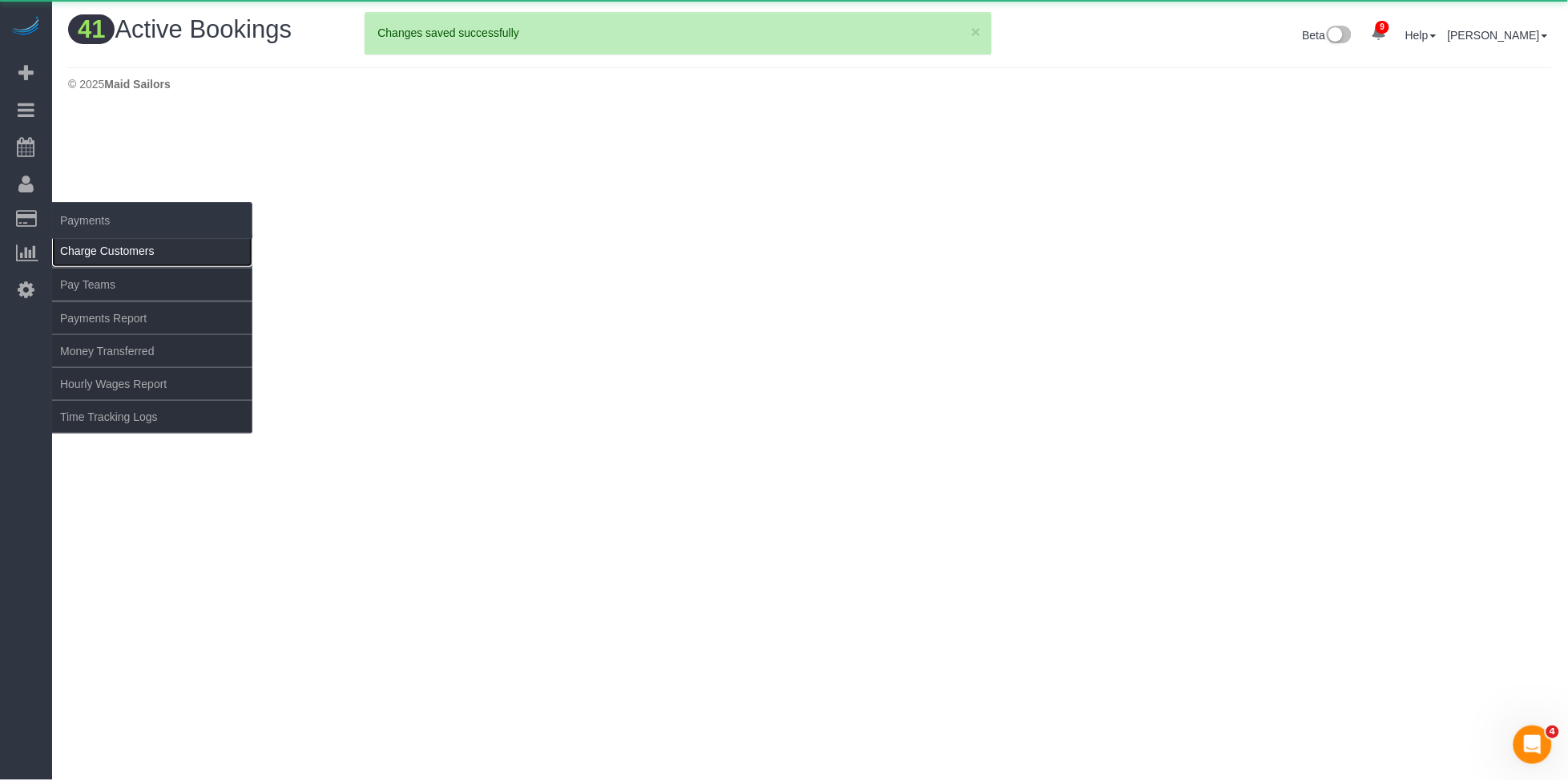
click at [101, 246] on link "Charge Customers" at bounding box center [152, 251] width 200 height 32
select select
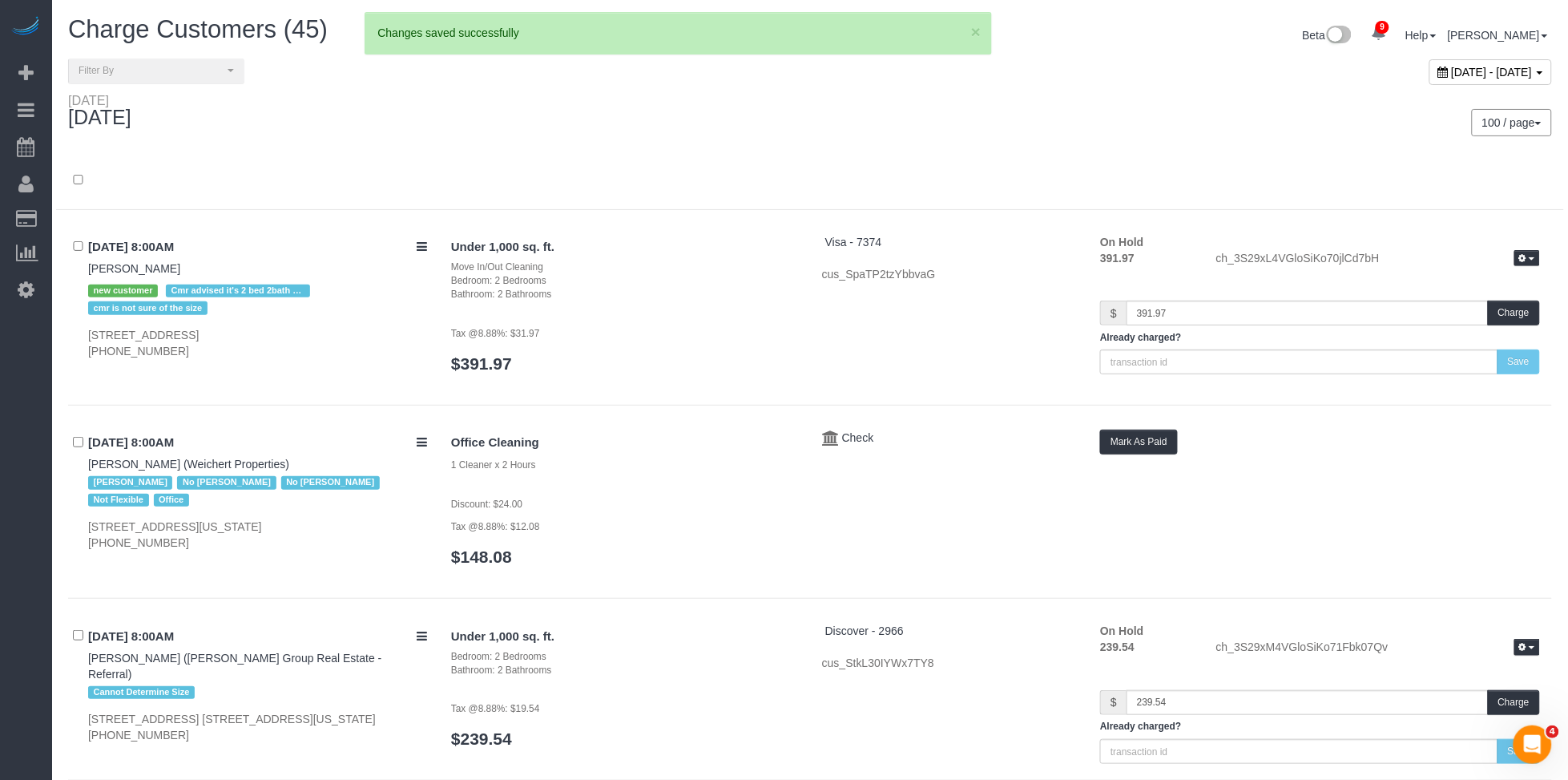
click at [1452, 69] on span "September 02, 2025 - September 02, 2025" at bounding box center [1492, 72] width 81 height 13
type input "**********"
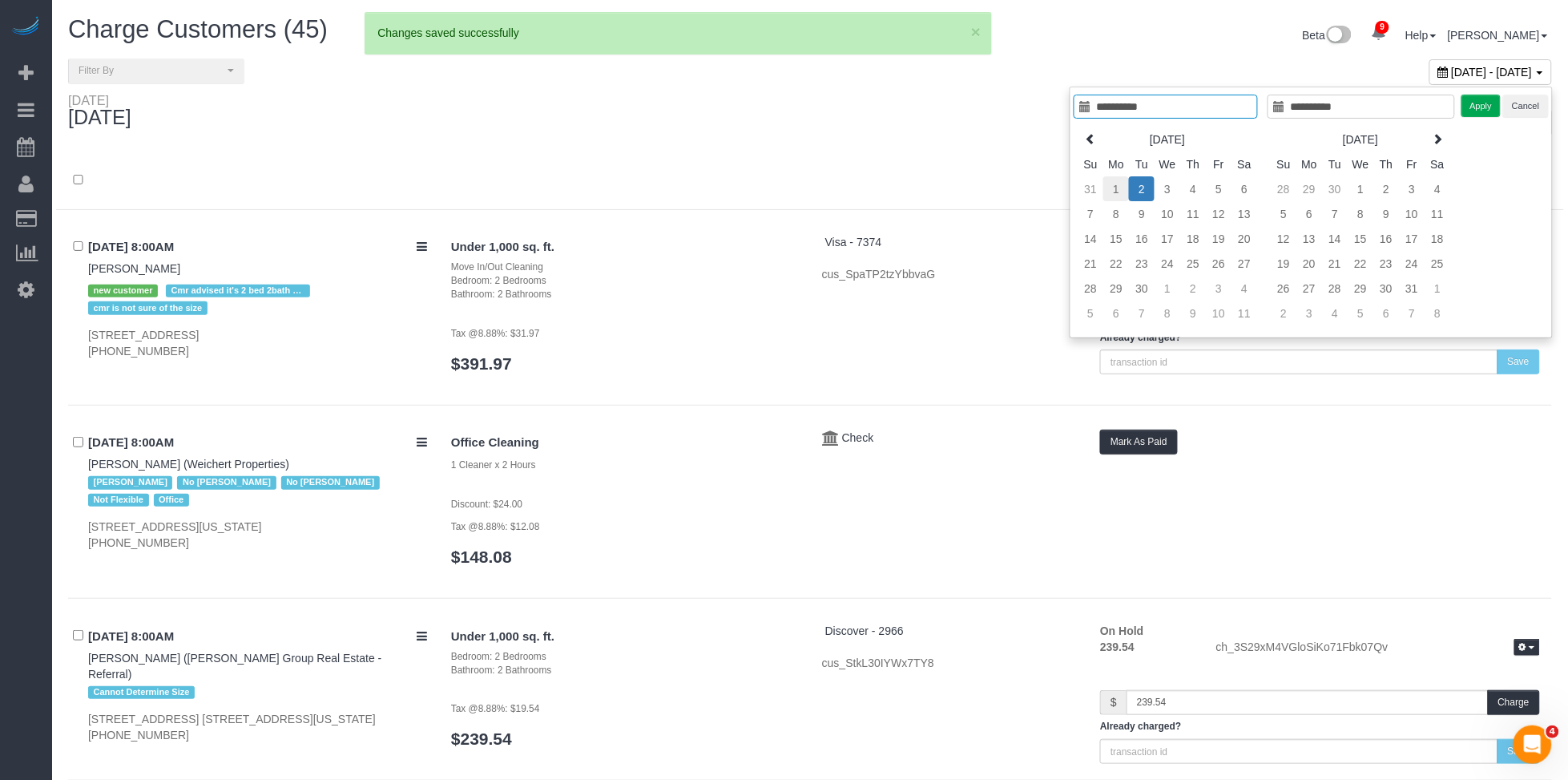
type input "**********"
click at [1108, 194] on td "1" at bounding box center [1116, 189] width 26 height 25
type input "**********"
click at [1108, 194] on td "1" at bounding box center [1116, 189] width 26 height 25
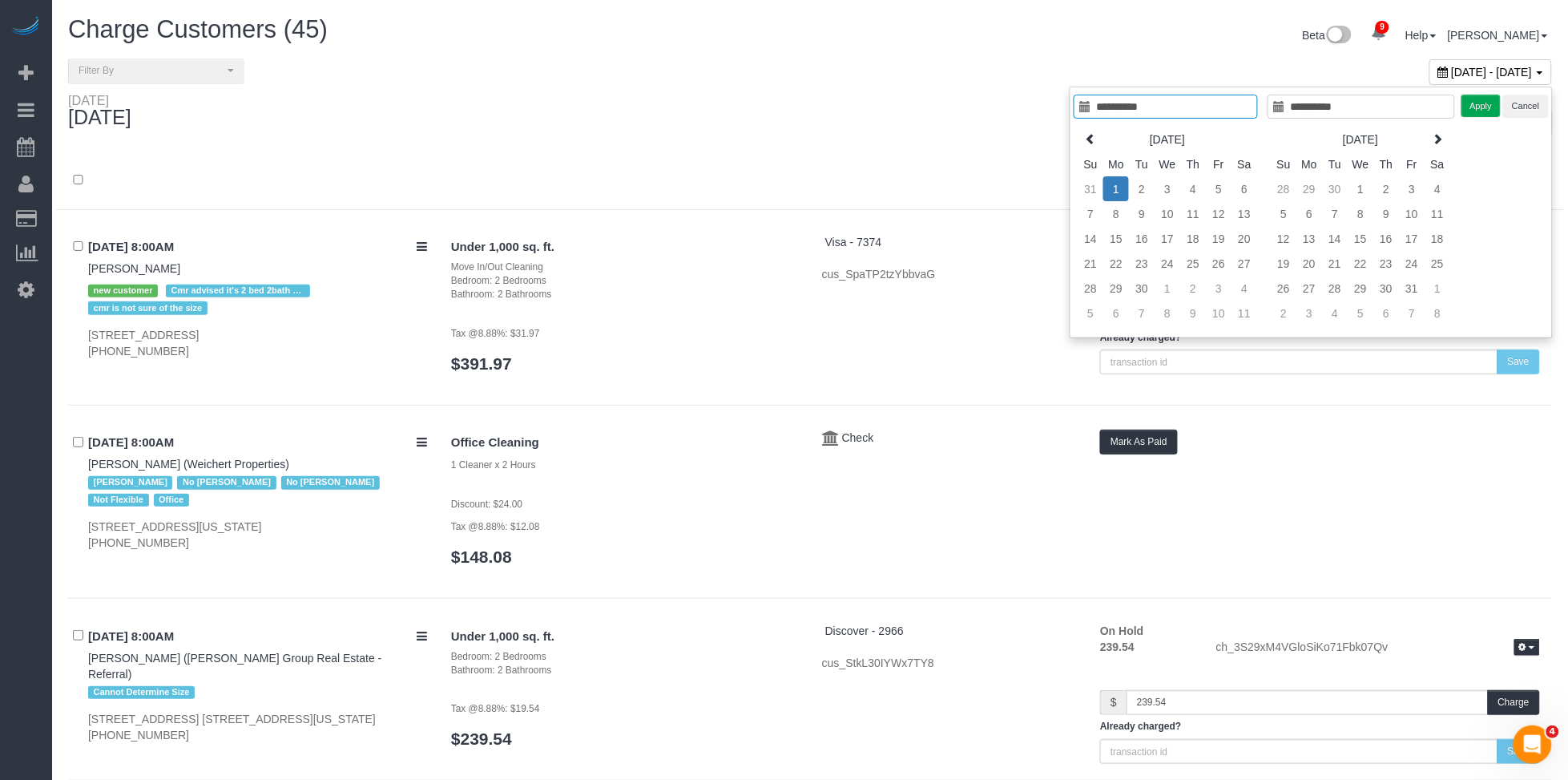
type input "**********"
click at [1472, 114] on button "Apply" at bounding box center [1481, 106] width 40 height 24
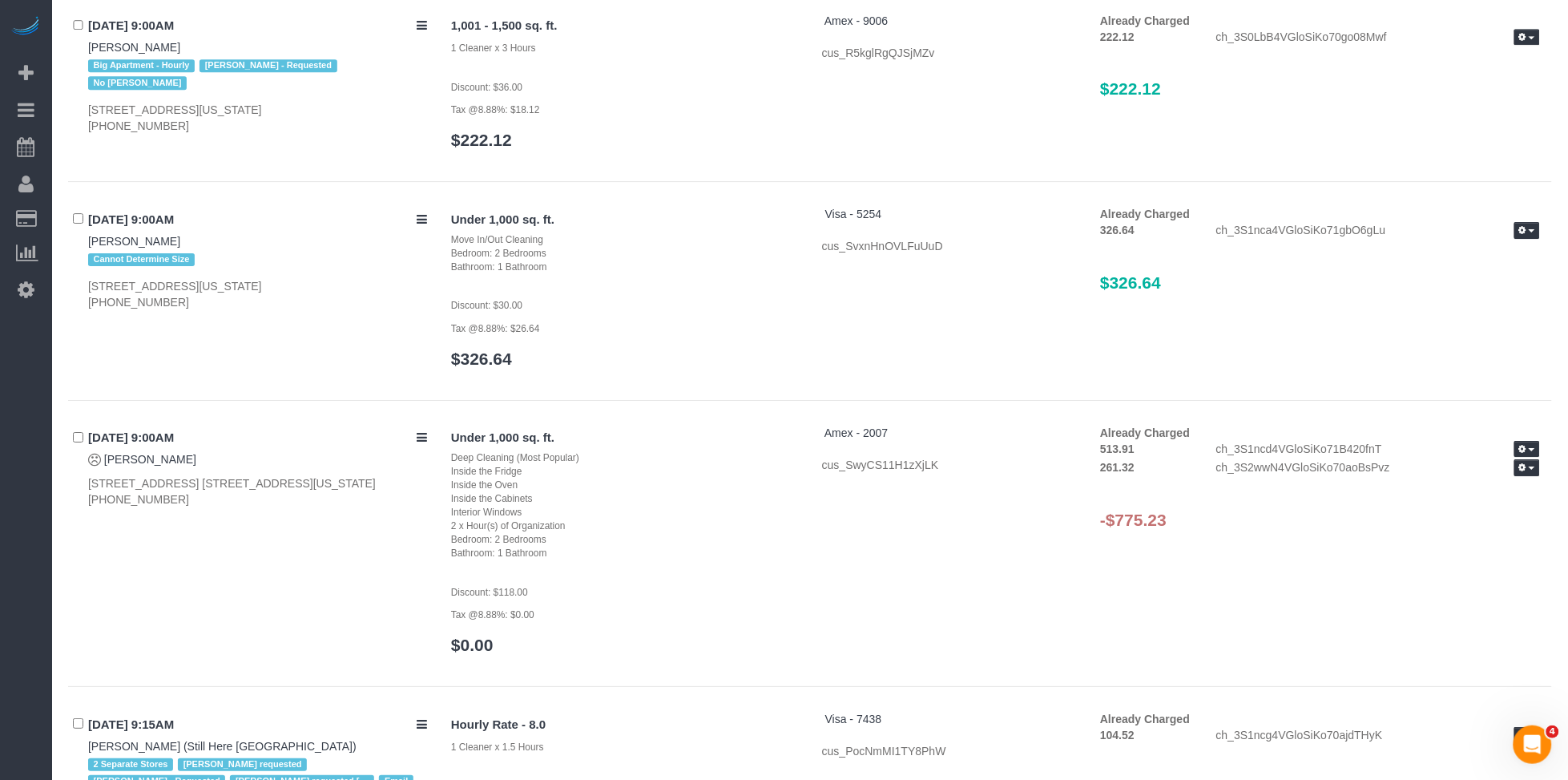
scroll to position [1632, 0]
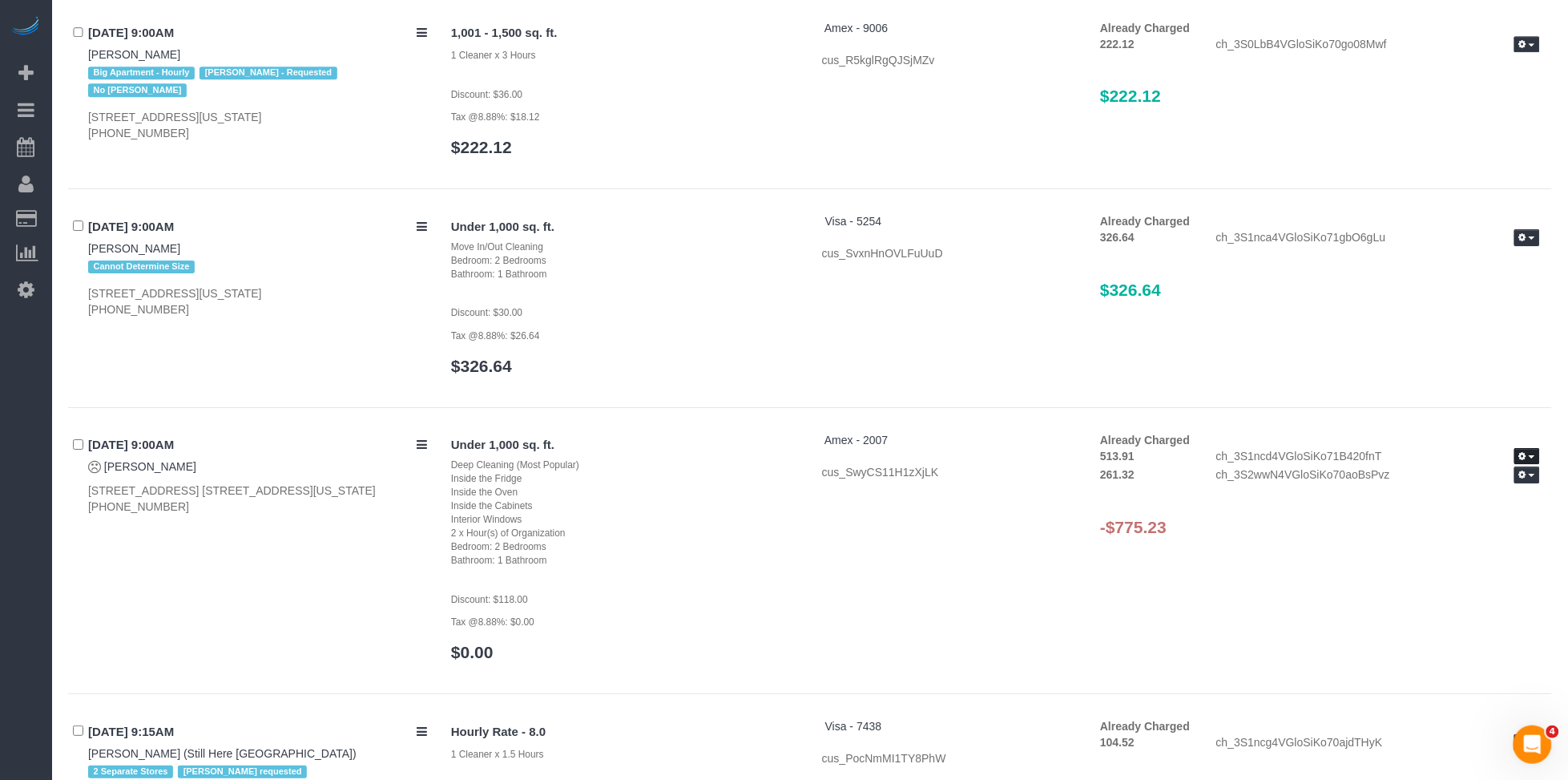
click at [1527, 455] on button "button" at bounding box center [1527, 456] width 26 height 17
click at [1469, 485] on link "Refund" at bounding box center [1476, 482] width 127 height 21
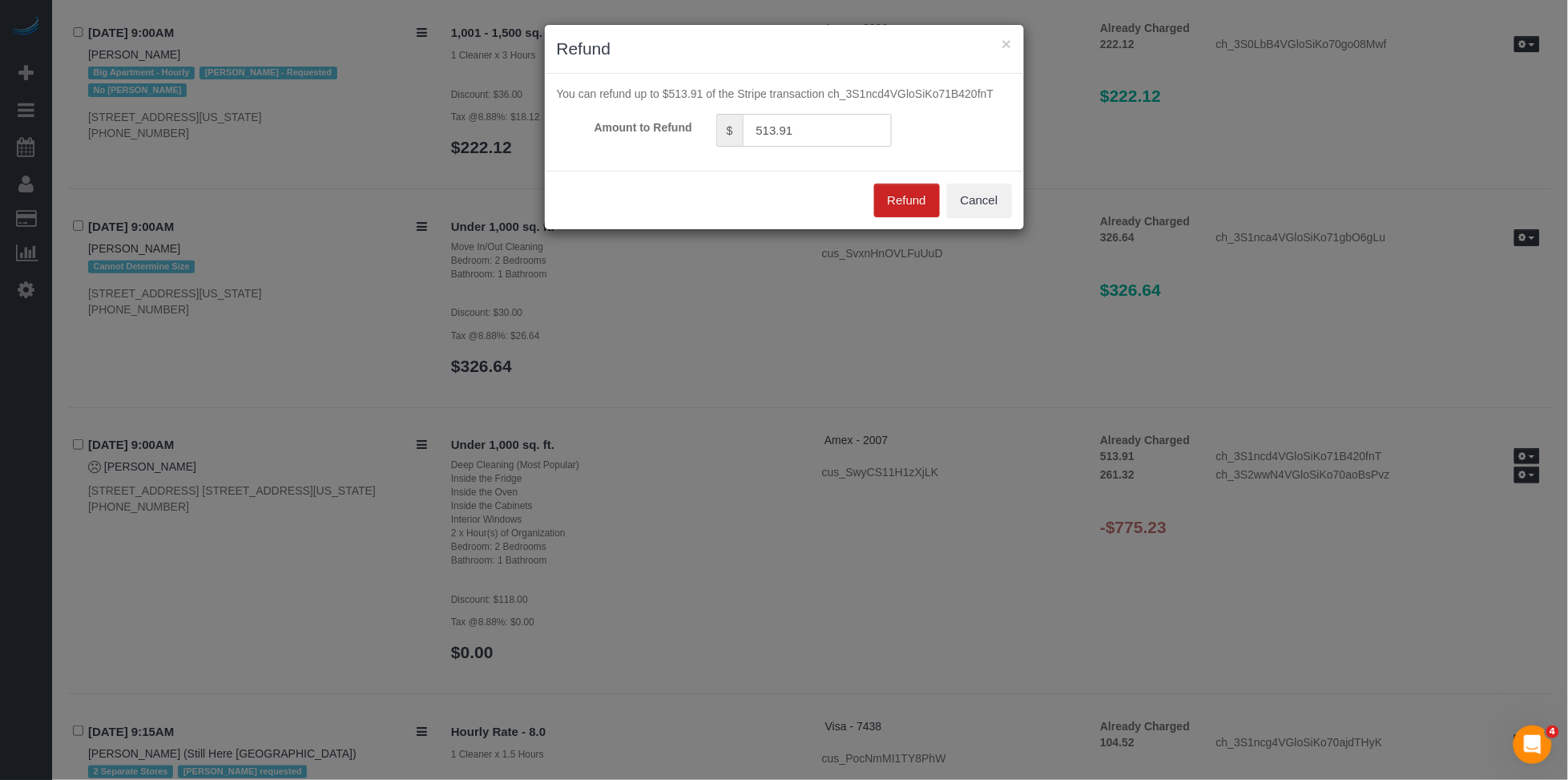
drag, startPoint x: 817, startPoint y: 133, endPoint x: 693, endPoint y: 122, distance: 124.5
click at [693, 122] on div "Amount to Refund $ 513.91" at bounding box center [784, 130] width 479 height 32
type input "775.23"
click at [928, 195] on button "Refund" at bounding box center [906, 200] width 66 height 33
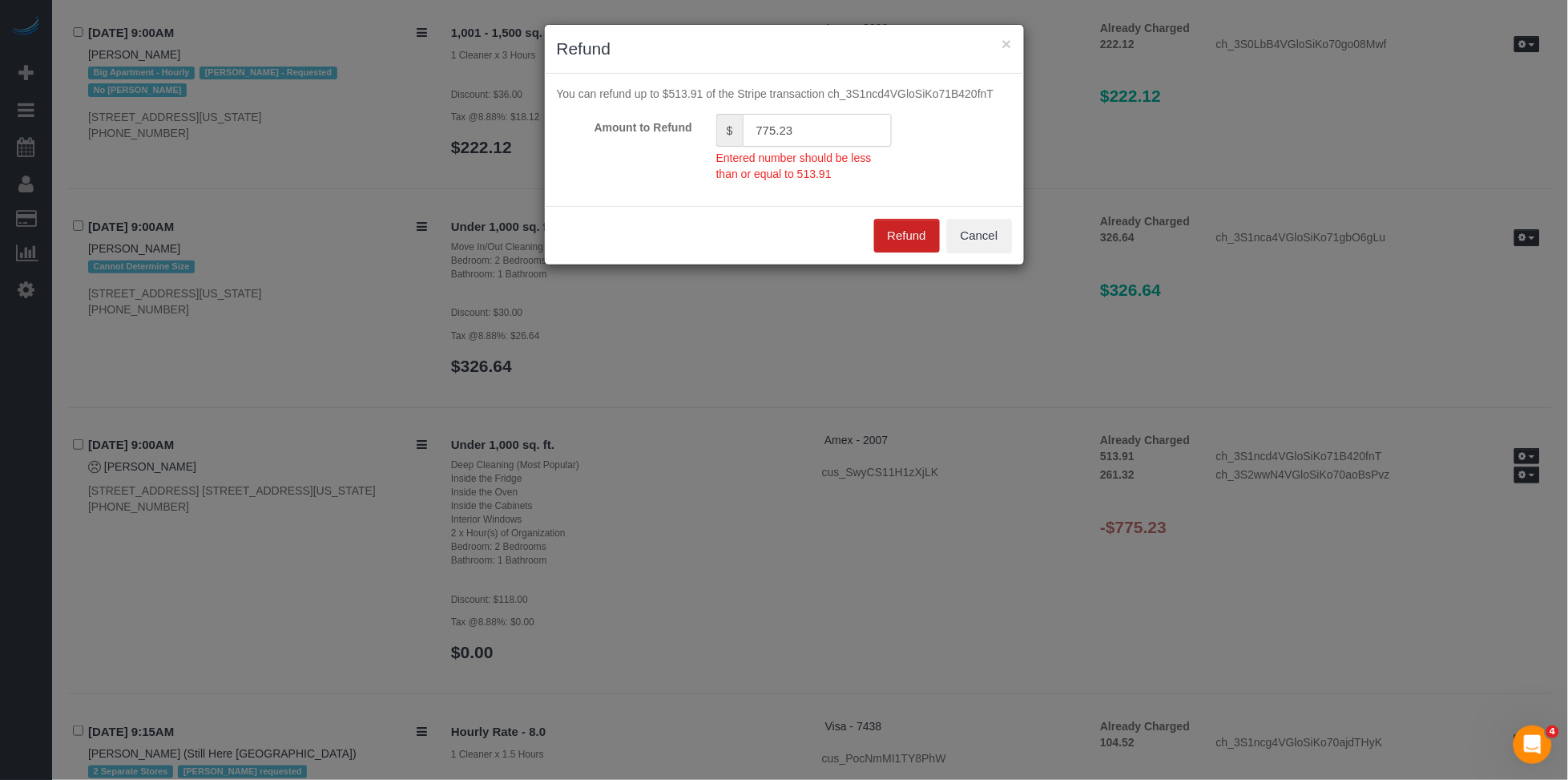
click at [829, 131] on input "775.23" at bounding box center [817, 130] width 149 height 32
drag, startPoint x: 834, startPoint y: 131, endPoint x: 676, endPoint y: 130, distance: 158.0
click at [676, 130] on div "Amount to Refund $ 775.23 Entered number should be less than or equal to 513.91" at bounding box center [784, 147] width 479 height 68
click at [946, 168] on div "Amount to Refund $ Entered number should be less than or equal to 513.91" at bounding box center [784, 147] width 479 height 68
click at [985, 244] on button "Cancel" at bounding box center [980, 236] width 65 height 33
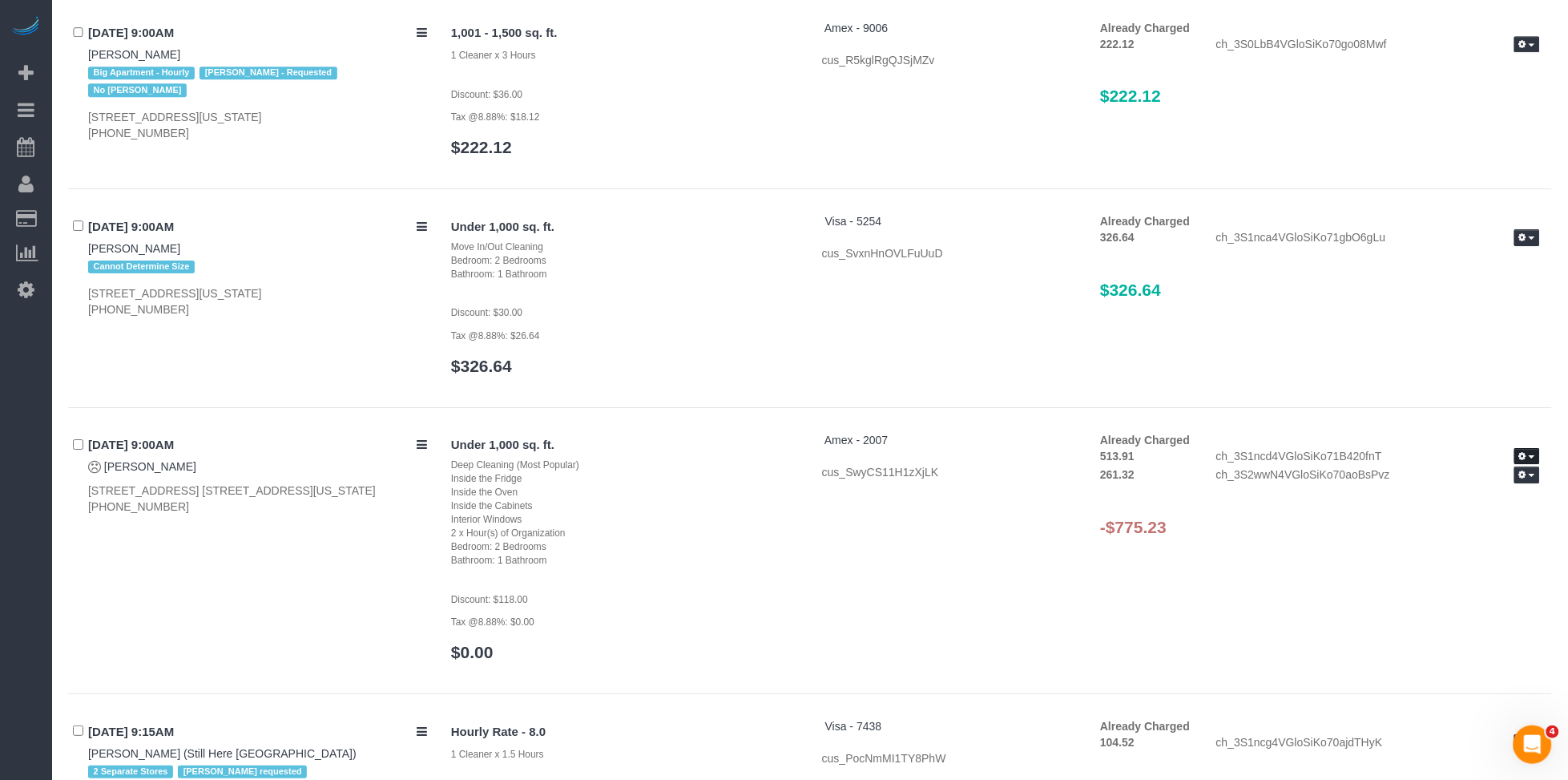
click at [1539, 455] on button "button" at bounding box center [1527, 456] width 26 height 17
click at [1506, 477] on link "Refund" at bounding box center [1476, 482] width 127 height 21
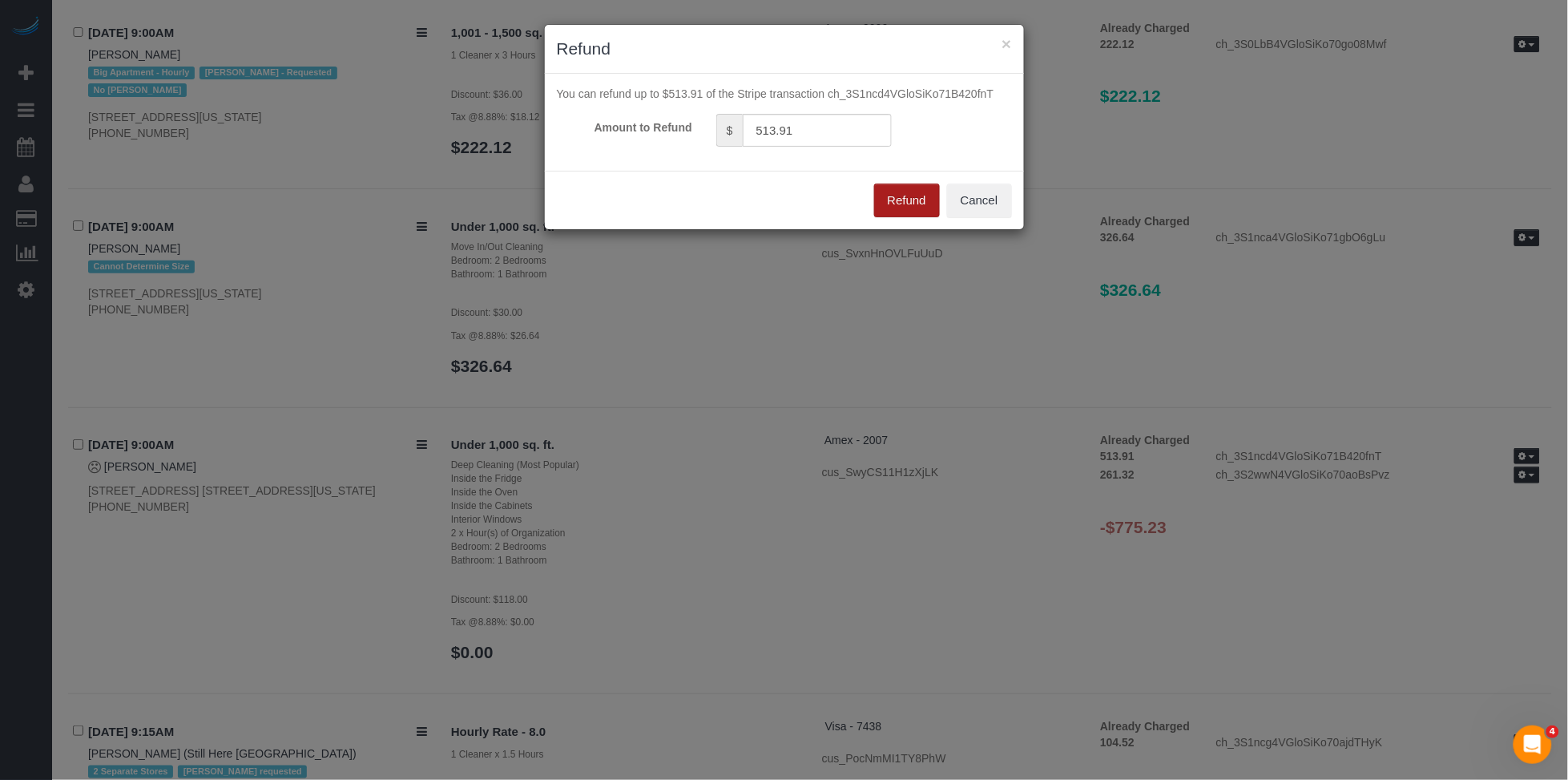
click at [899, 207] on button "Refund" at bounding box center [906, 200] width 66 height 33
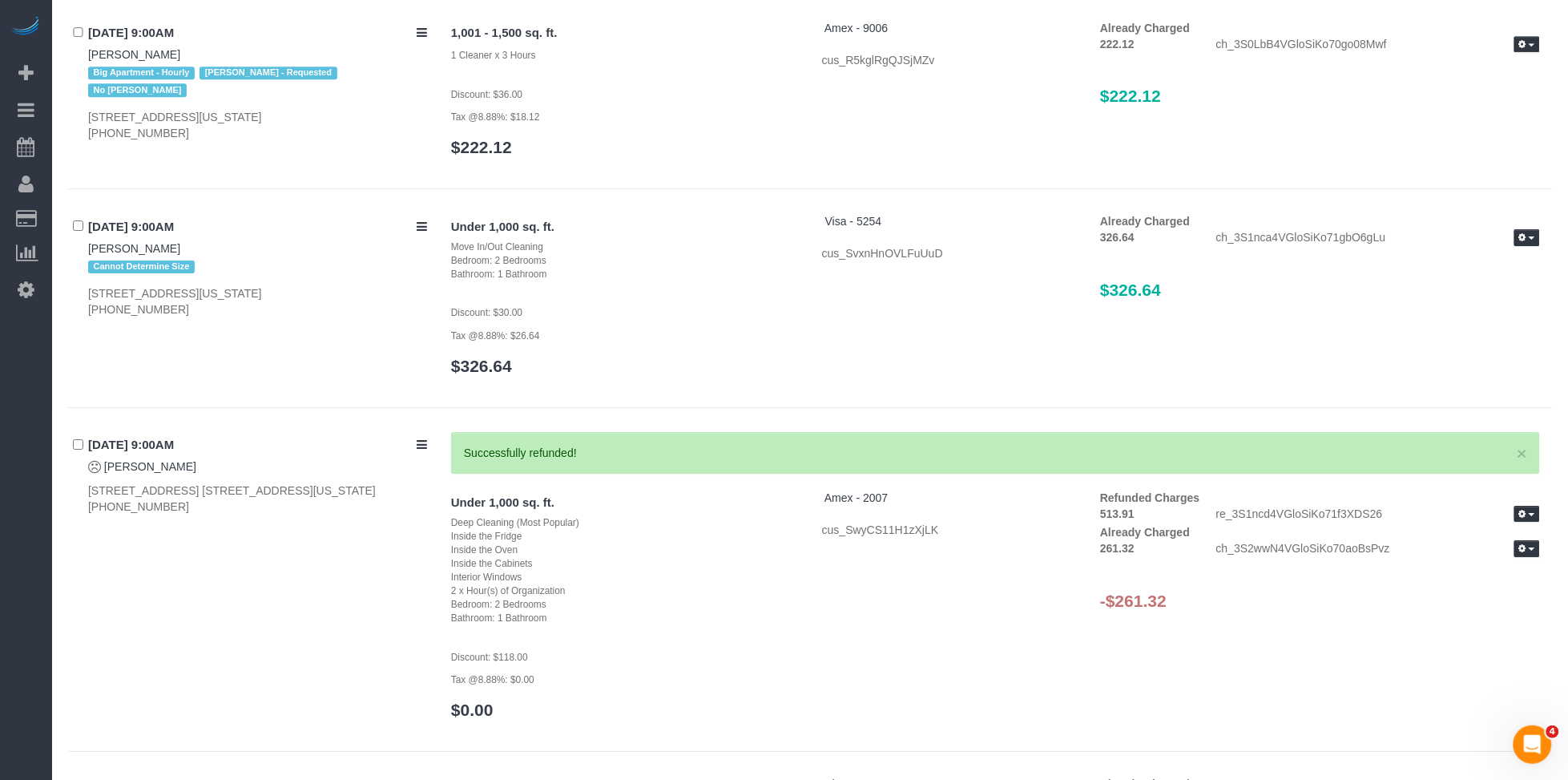
click at [1530, 480] on div "× Successfully refunded! Under 1,000 sq. ft. Deep Cleaning (Most Popular) Insid…" at bounding box center [995, 584] width 1112 height 304
click at [1521, 557] on button "button" at bounding box center [1527, 548] width 26 height 17
click at [1483, 578] on link "Refund" at bounding box center [1476, 576] width 127 height 21
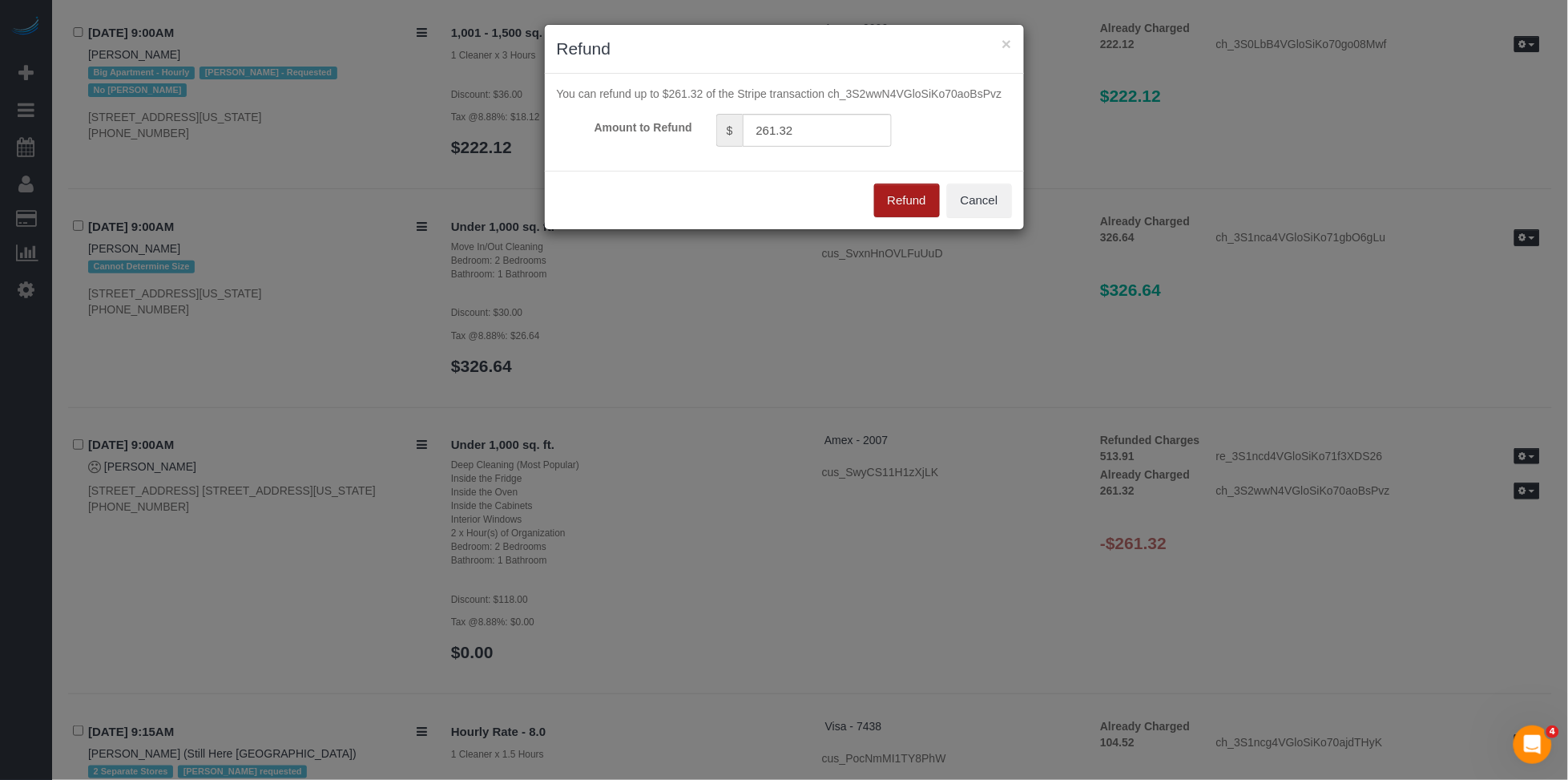
click at [885, 206] on button "Refund" at bounding box center [906, 200] width 66 height 33
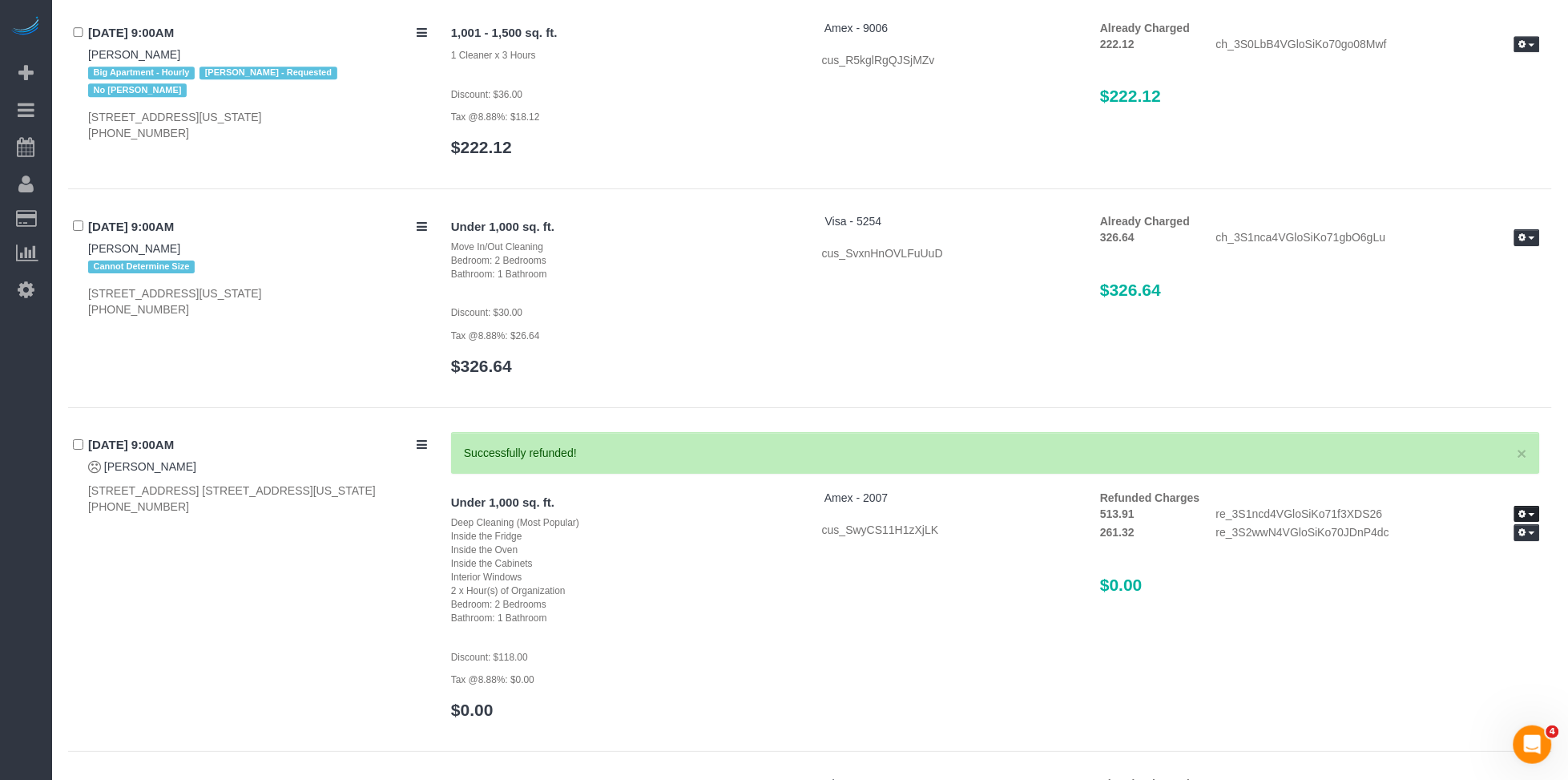
click at [1532, 521] on button "button" at bounding box center [1527, 514] width 26 height 17
click at [1491, 603] on div "Refunded Charges 513.91 re_3S1ncd4VGloSiKo71f3XDS26 View Details 261.32 re_3S2w…" at bounding box center [1320, 550] width 463 height 120
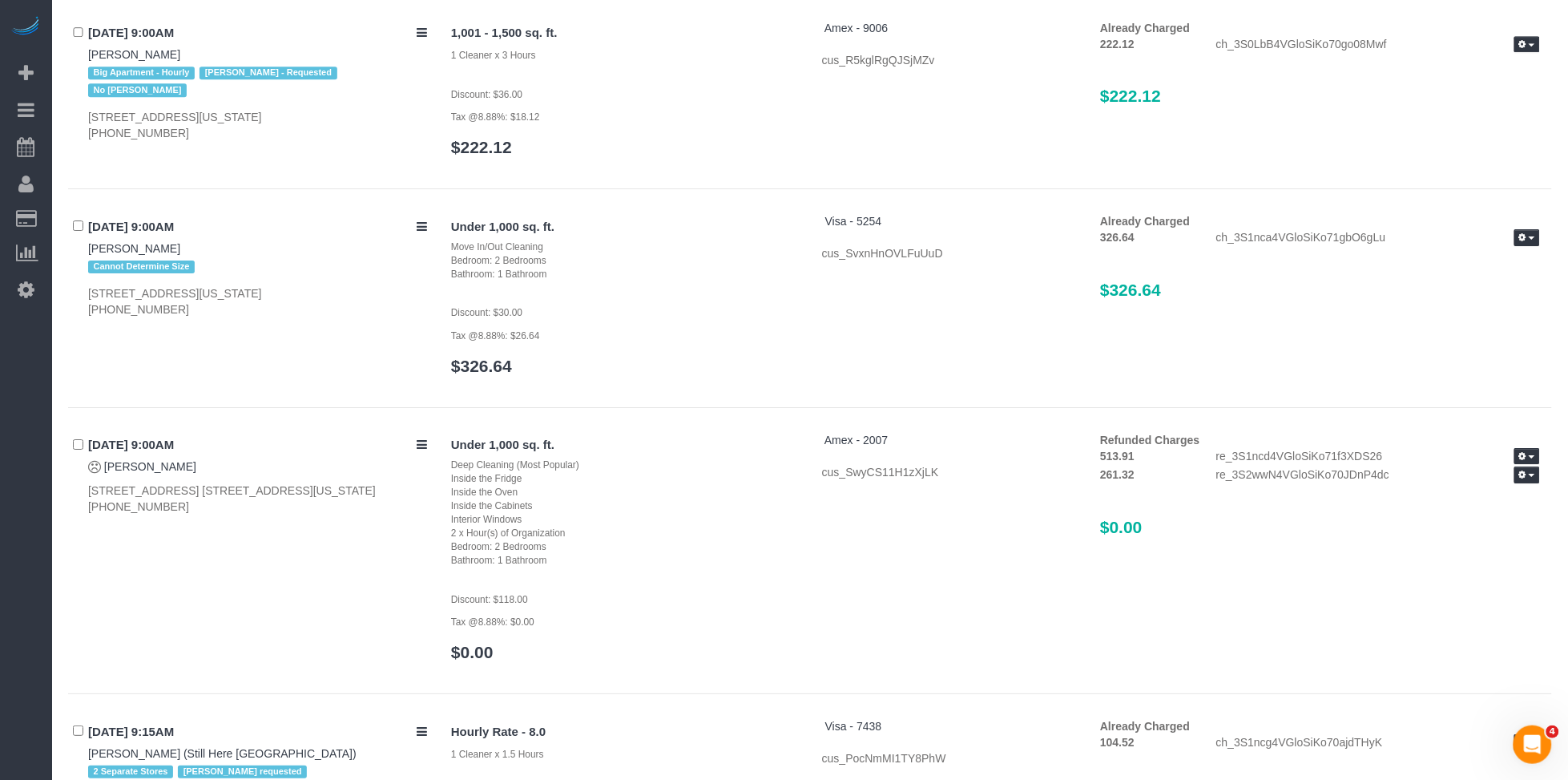
click at [1524, 533] on h3 "$0.00" at bounding box center [1320, 527] width 440 height 19
click at [1524, 479] on icon "button" at bounding box center [1522, 474] width 7 height 9
click at [1453, 542] on div "Refunded Charges 513.91 re_3S1ncd4VGloSiKo71f3XDS26 View Details 261.32 re_3S2w…" at bounding box center [1320, 492] width 463 height 120
click at [1524, 459] on icon "button" at bounding box center [1522, 456] width 7 height 9
click at [185, 472] on link "[PERSON_NAME]" at bounding box center [150, 466] width 92 height 13
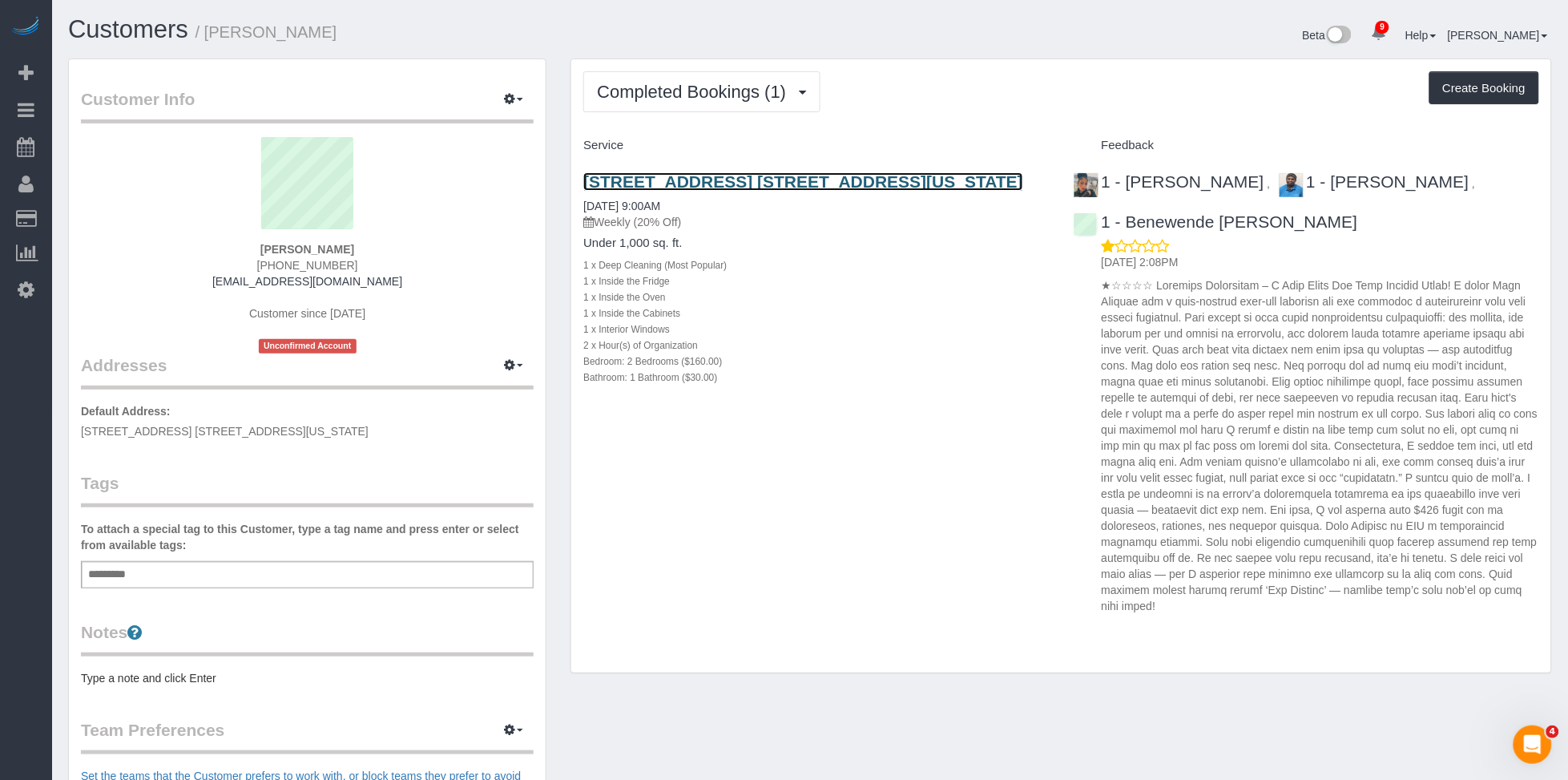
click at [762, 177] on link "400 East 58th Street, Apt. 15c, New York, NY 10022" at bounding box center [803, 181] width 440 height 19
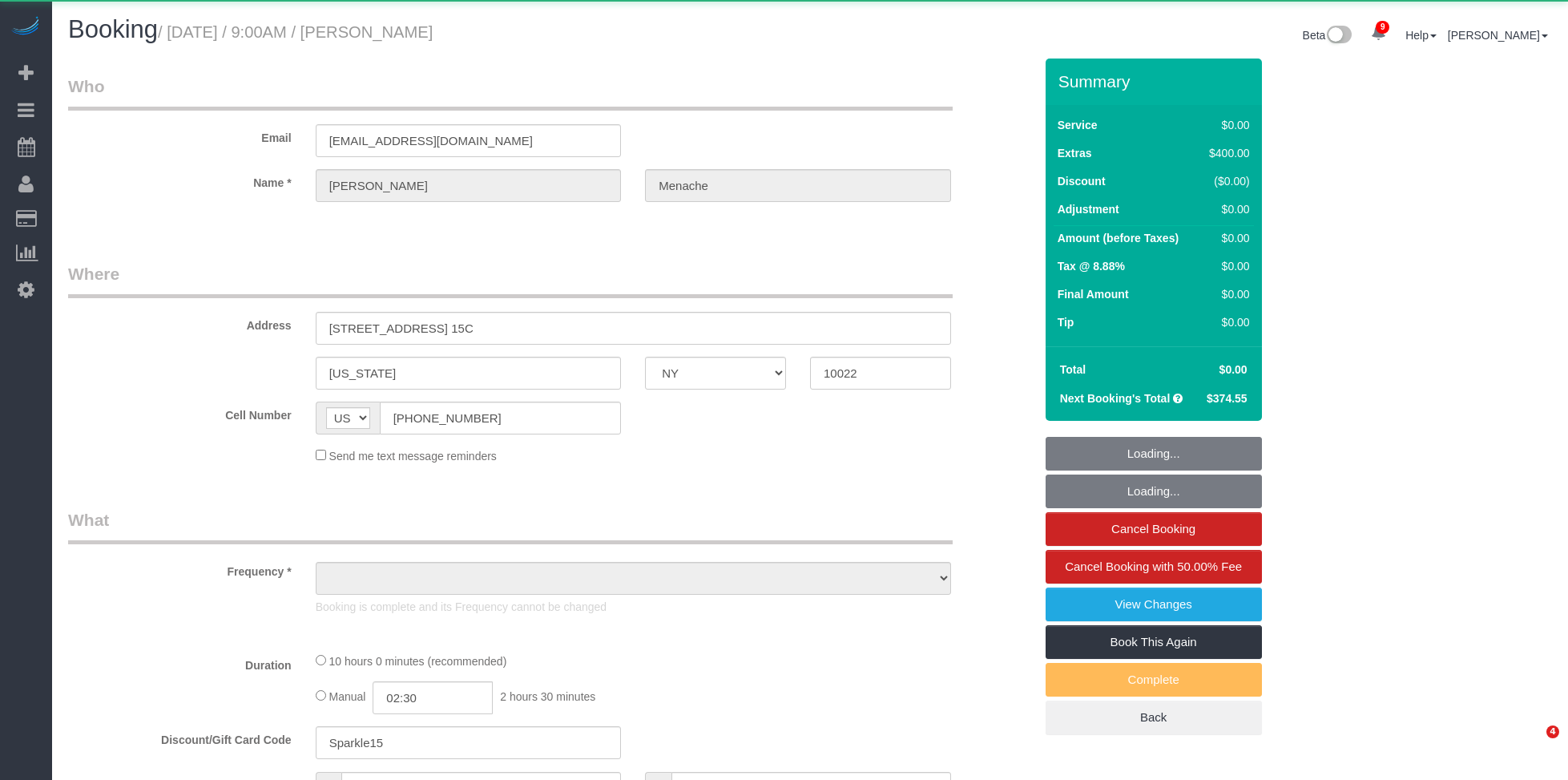
select select "NY"
select select "object:712"
select select "2"
select select "number:56"
select select "number:70"
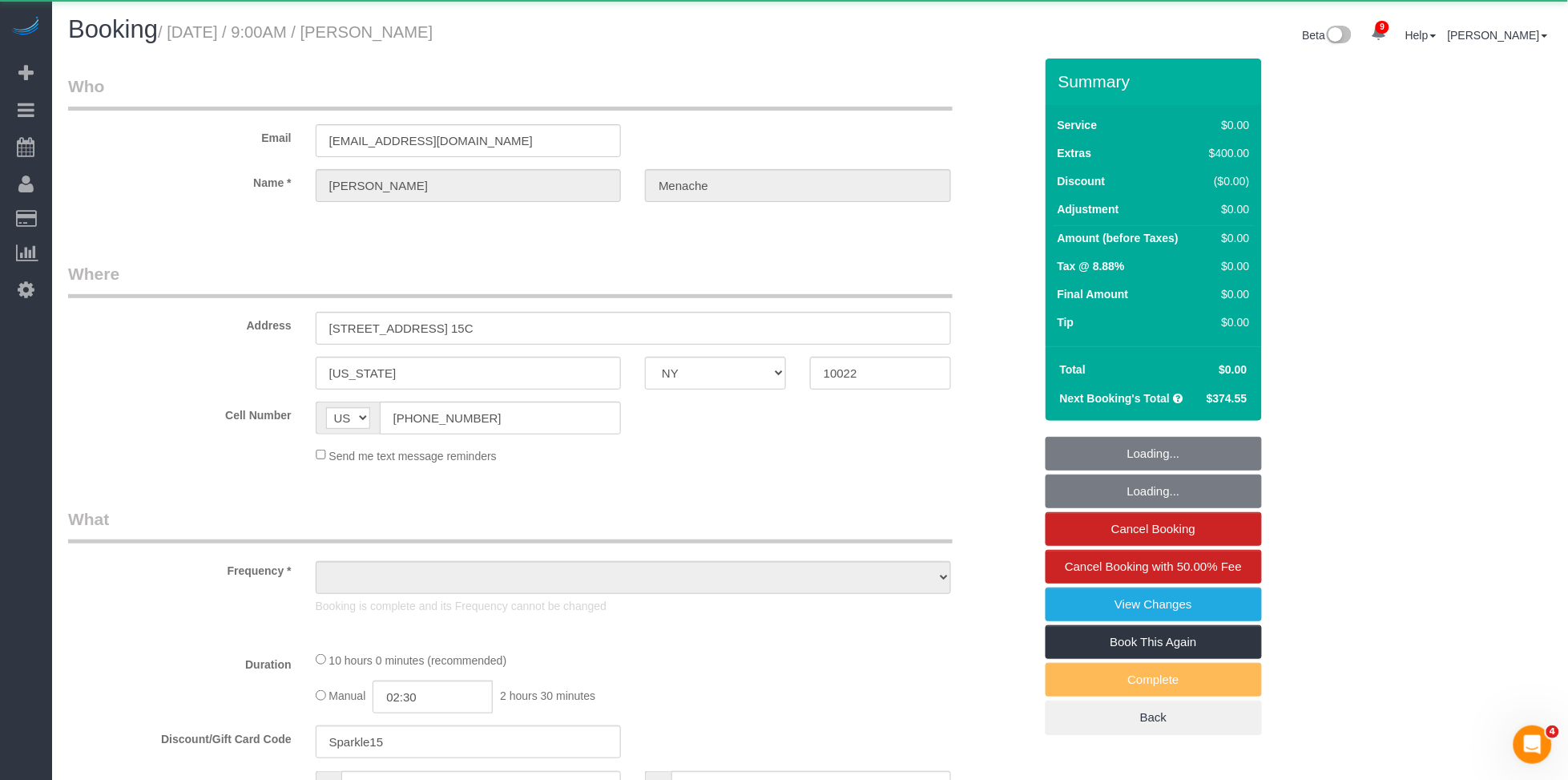
select select "number:15"
select select "number:5"
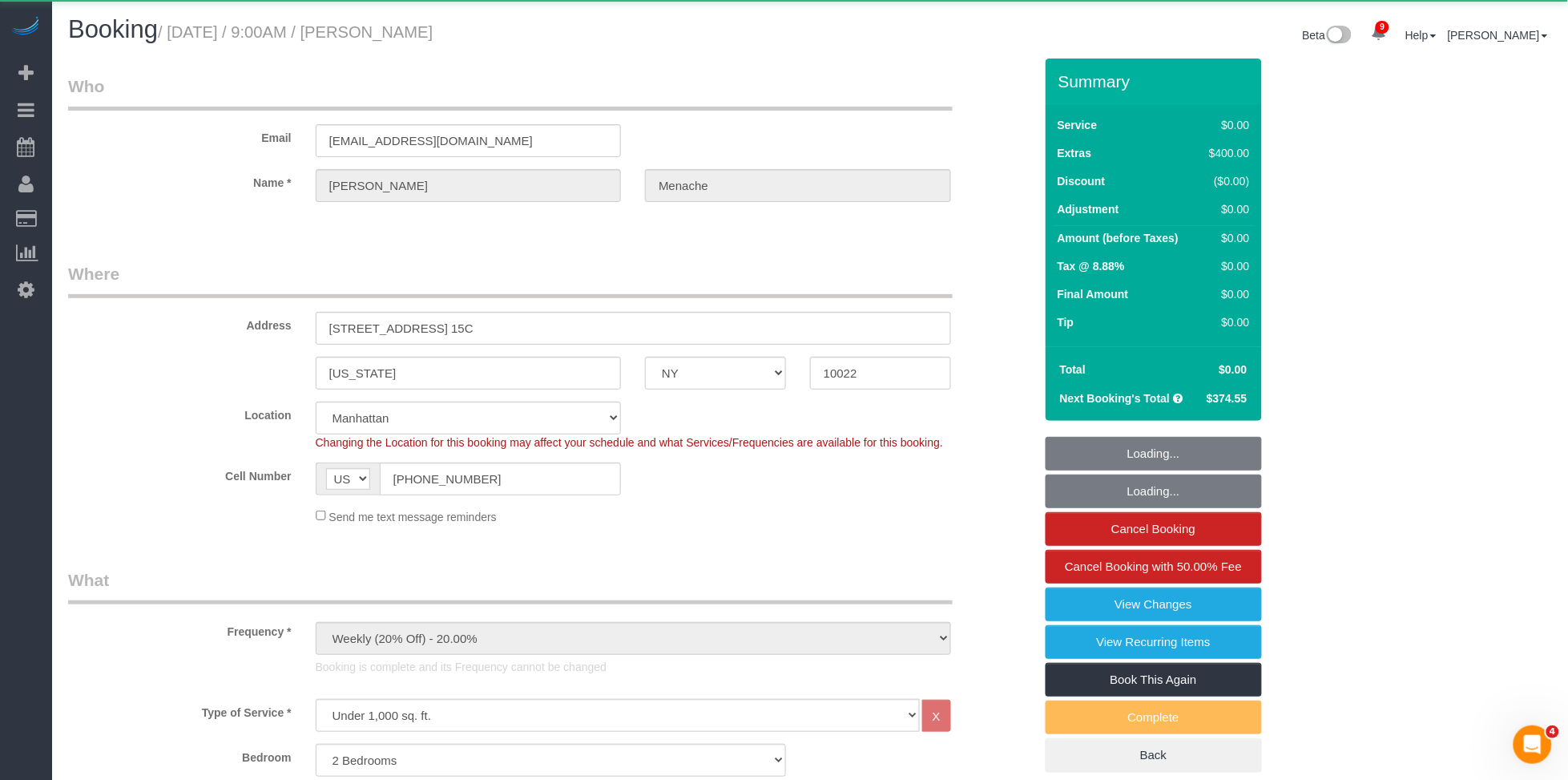
select select "object:978"
select select "string:stripe-pm_1S14GQ4VGloSiKo7FtdT7e7N"
select select "spot1"
select select "2"
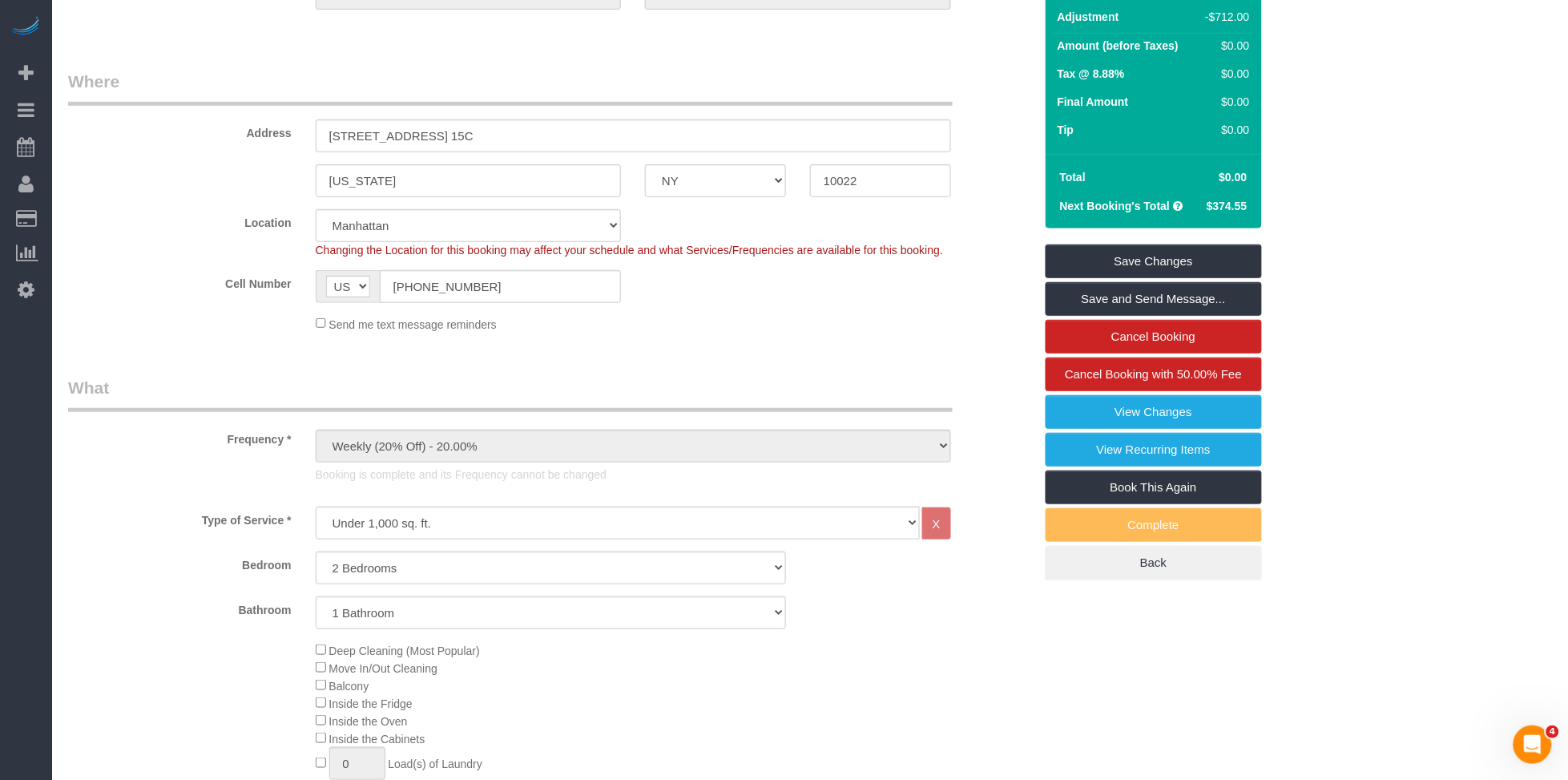
scroll to position [204, 0]
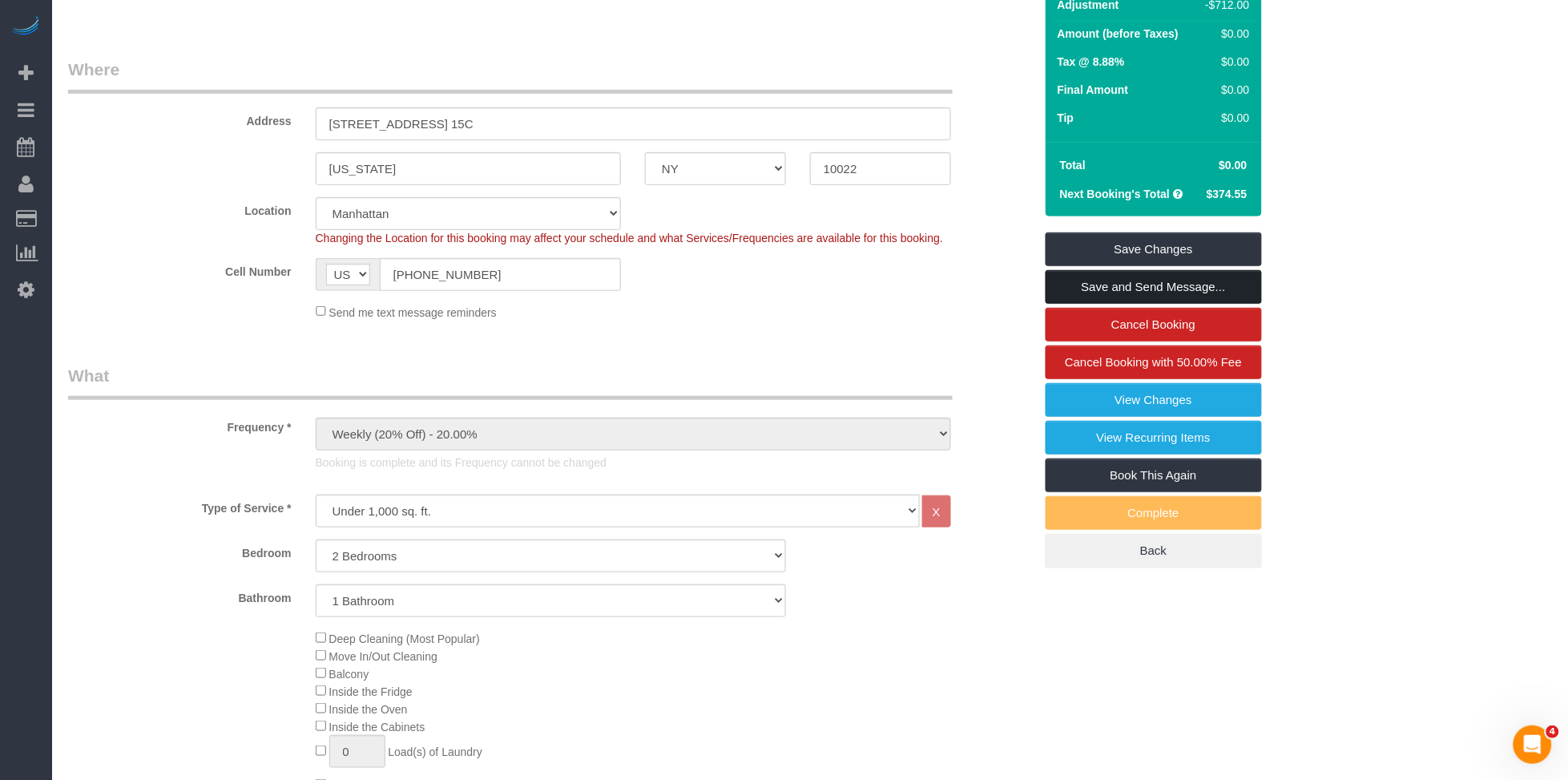
click at [1194, 278] on link "Save and Send Message..." at bounding box center [1154, 287] width 216 height 33
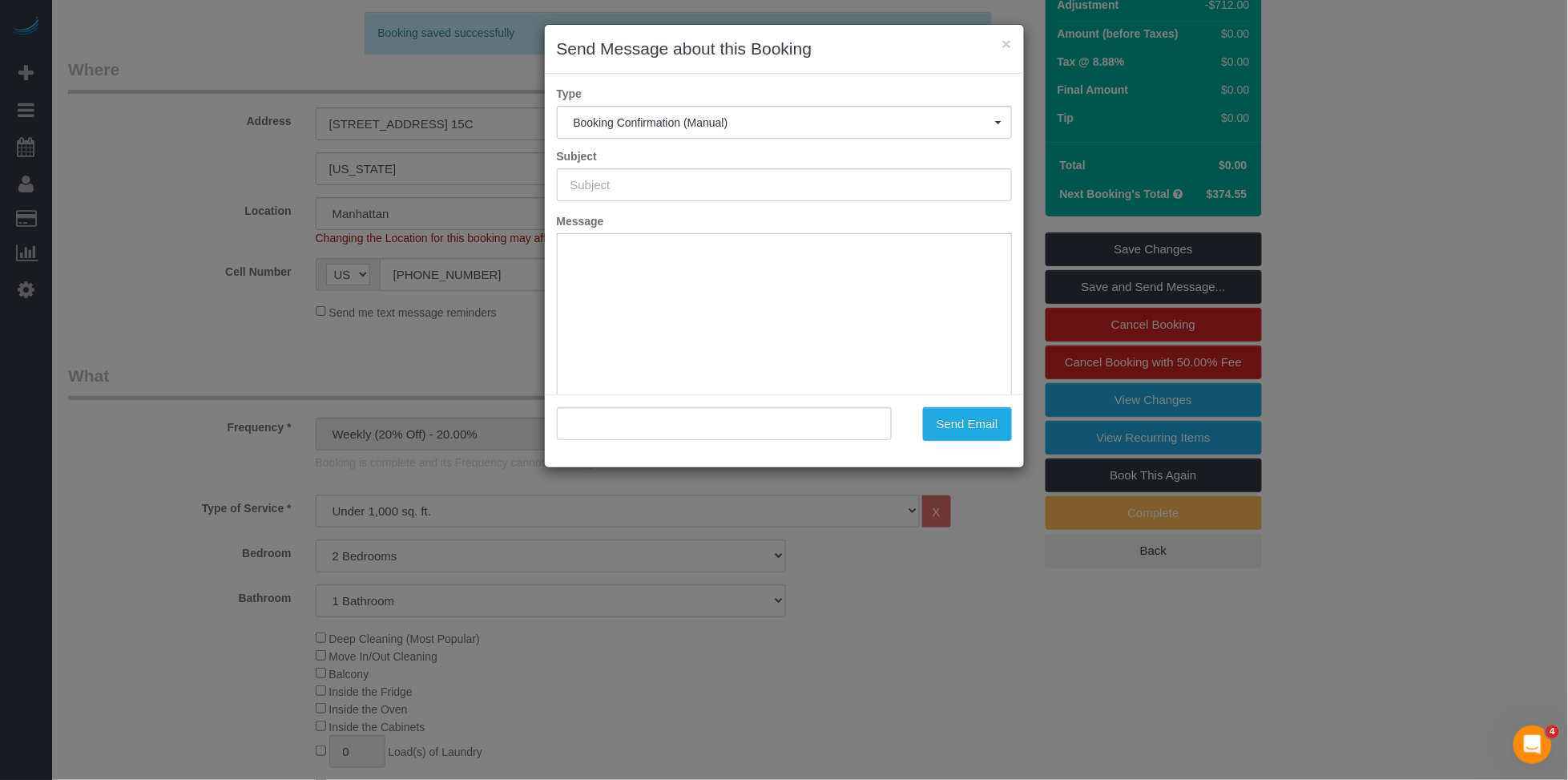
scroll to position [0, 0]
type input "Cleaning Confirmed for [DATE] 9:00am"
type input ""[PERSON_NAME]" <[EMAIL_ADDRESS][DOMAIN_NAME]>"
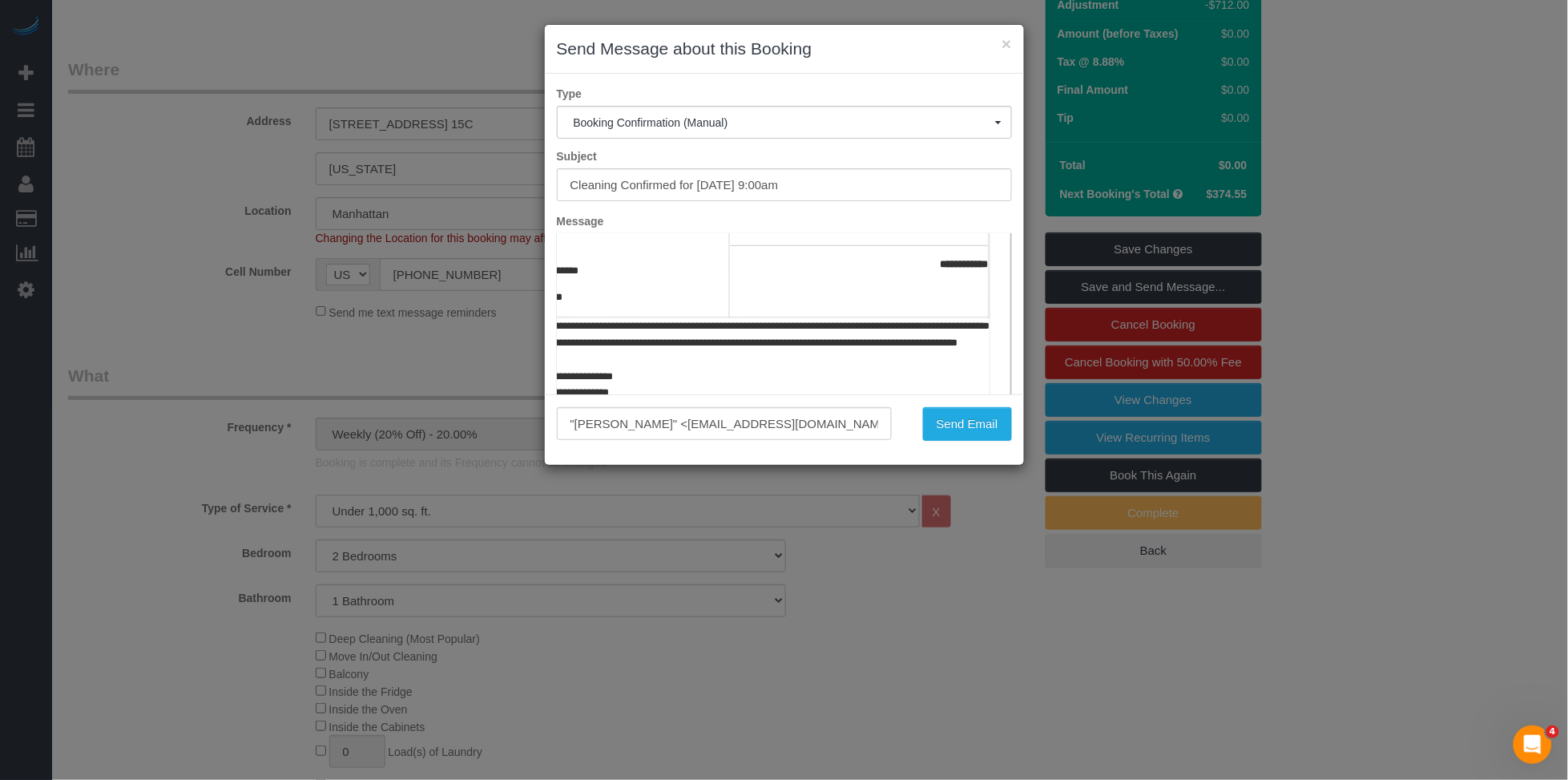
scroll to position [510, 127]
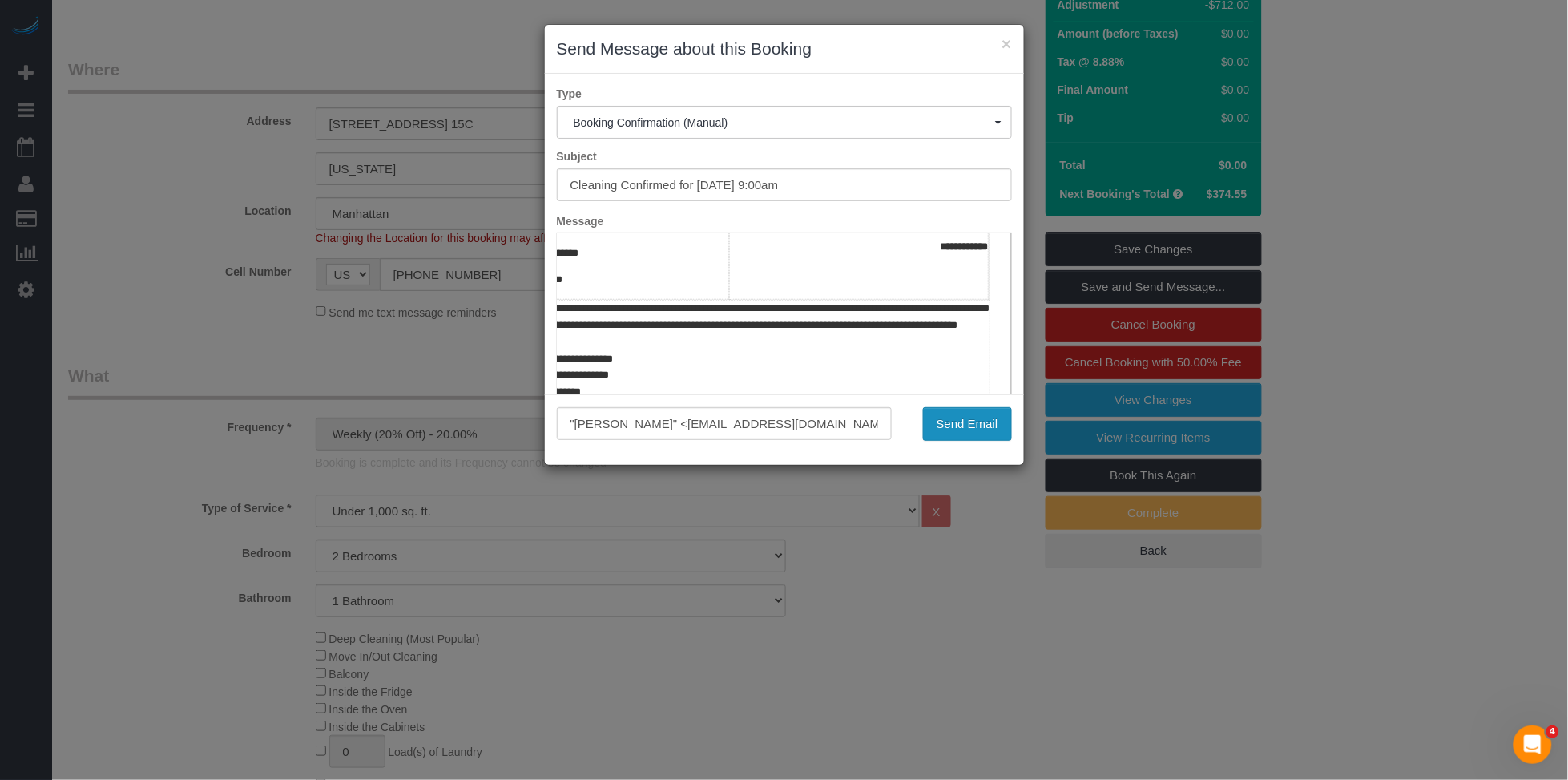
click at [983, 424] on button "Send Email" at bounding box center [967, 424] width 89 height 33
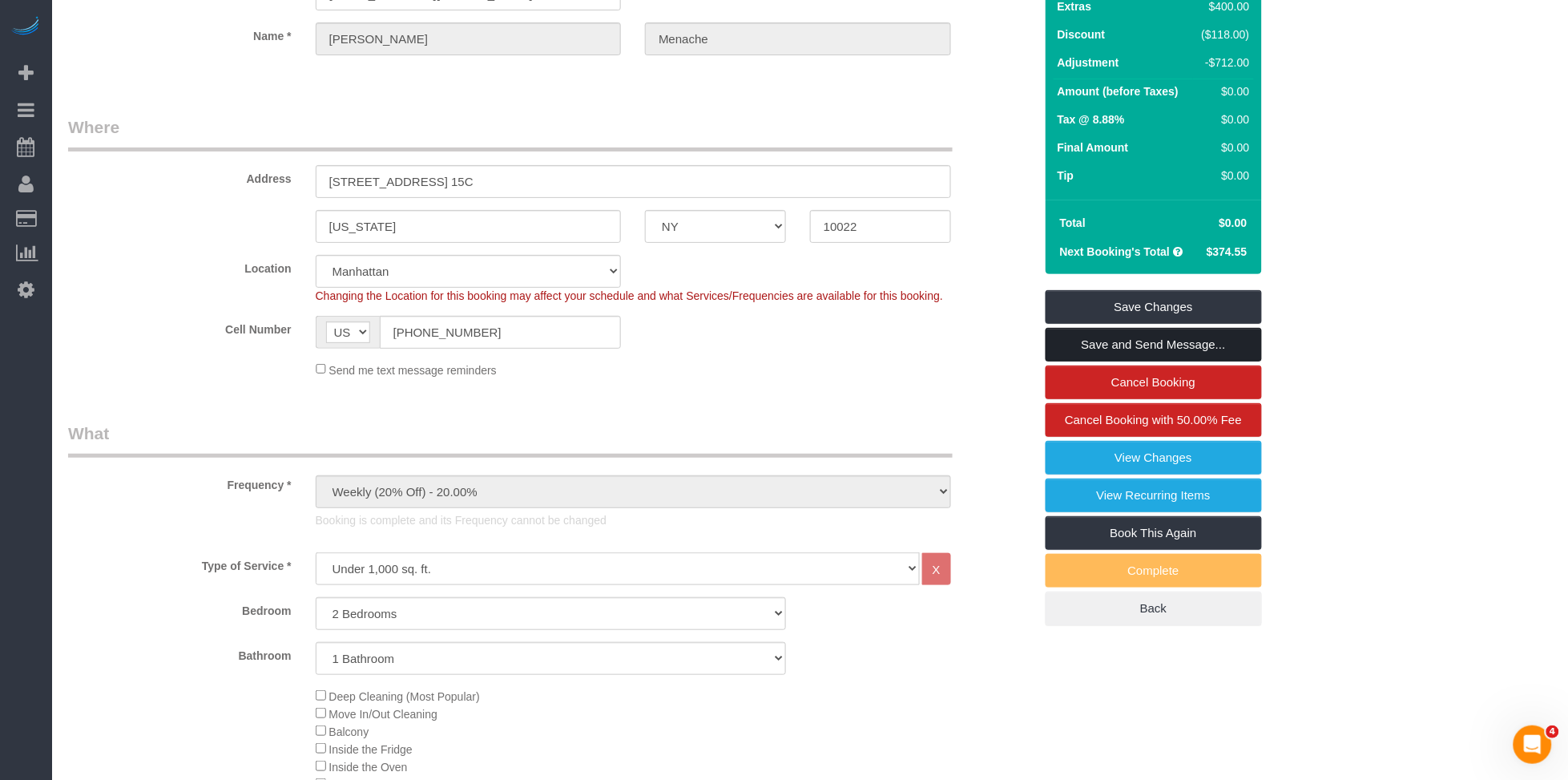
scroll to position [262, 0]
